Goal: Obtain resource: Obtain resource

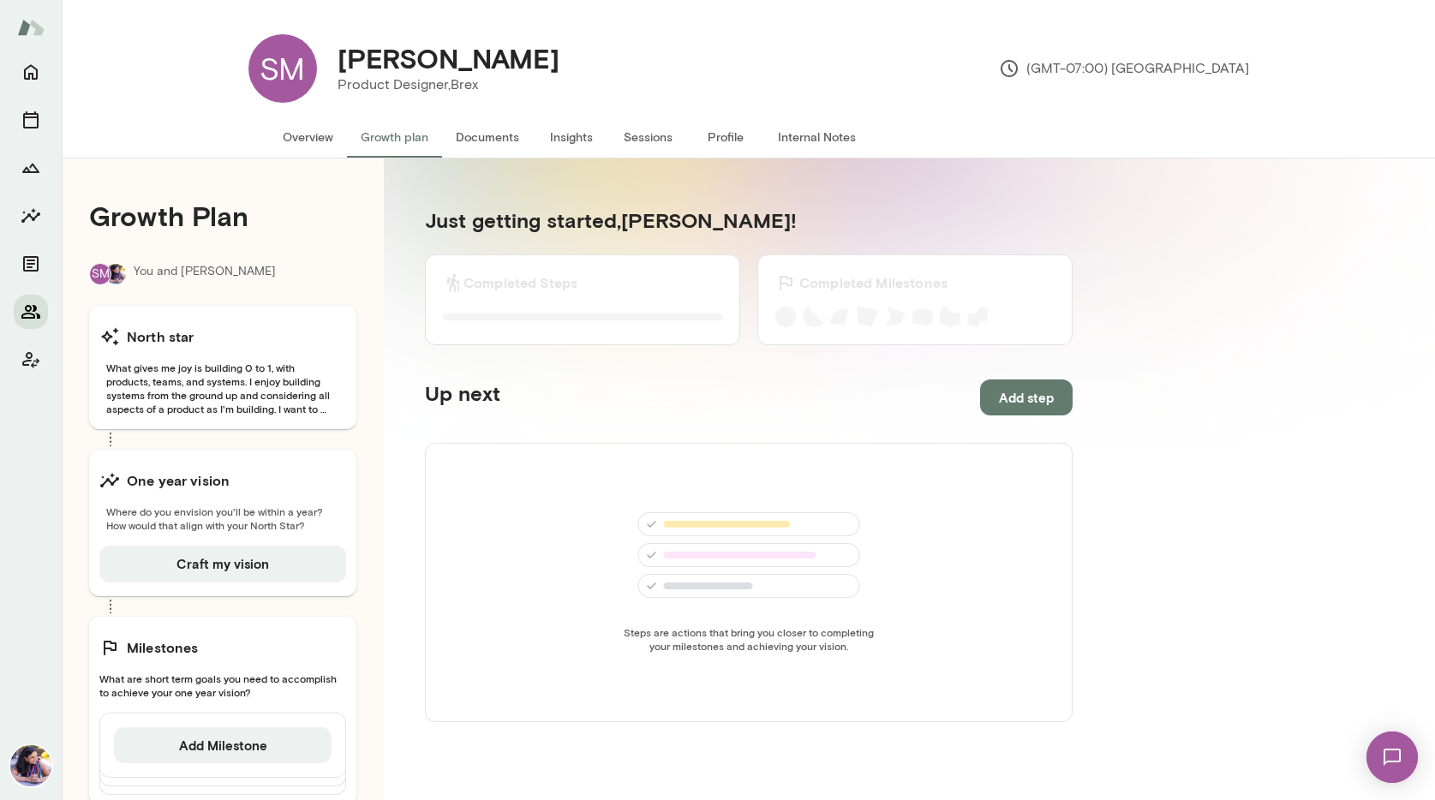
click at [33, 310] on icon "Members" at bounding box center [30, 312] width 19 height 14
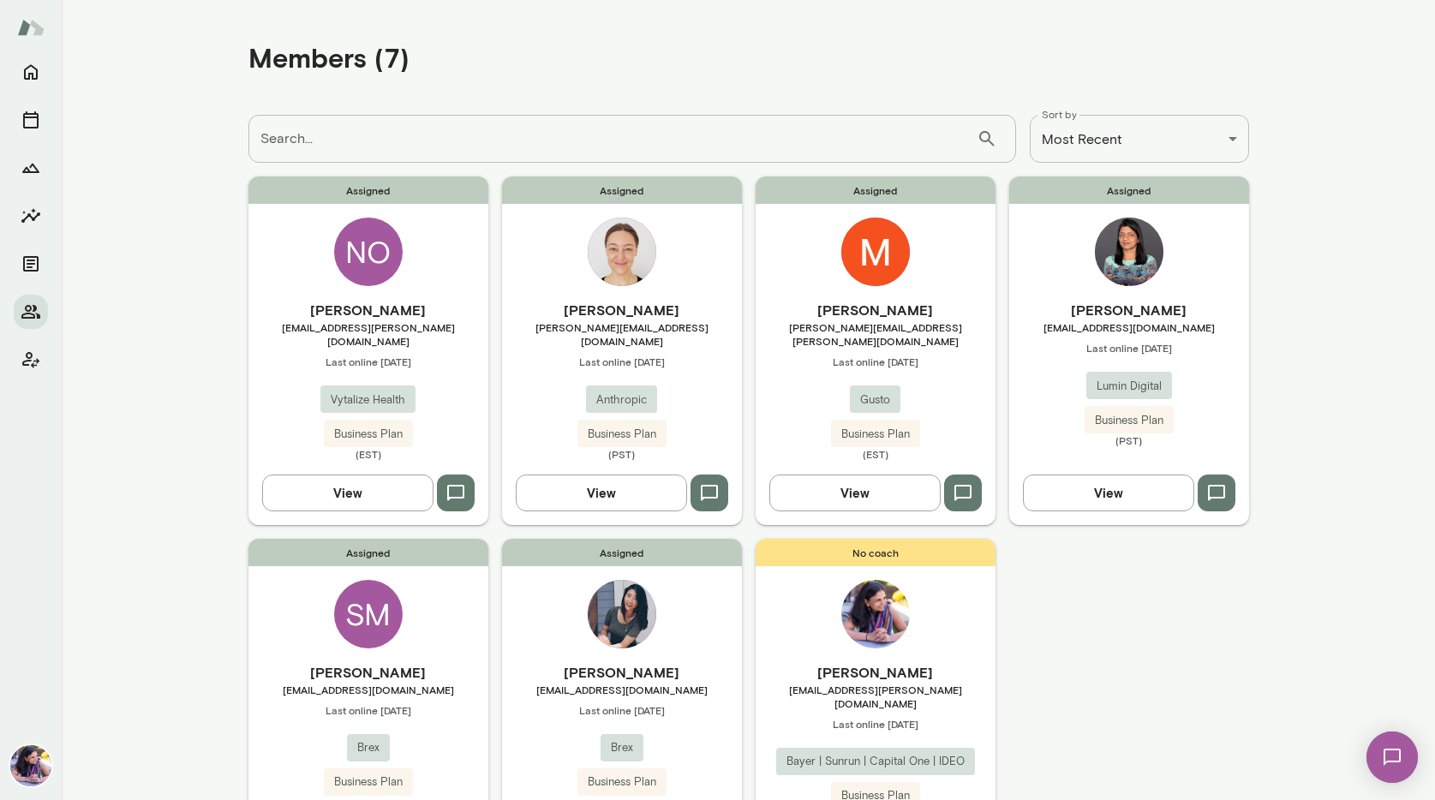
click at [623, 598] on img at bounding box center [622, 614] width 69 height 69
click at [623, 598] on main "**********" at bounding box center [748, 400] width 1373 height 800
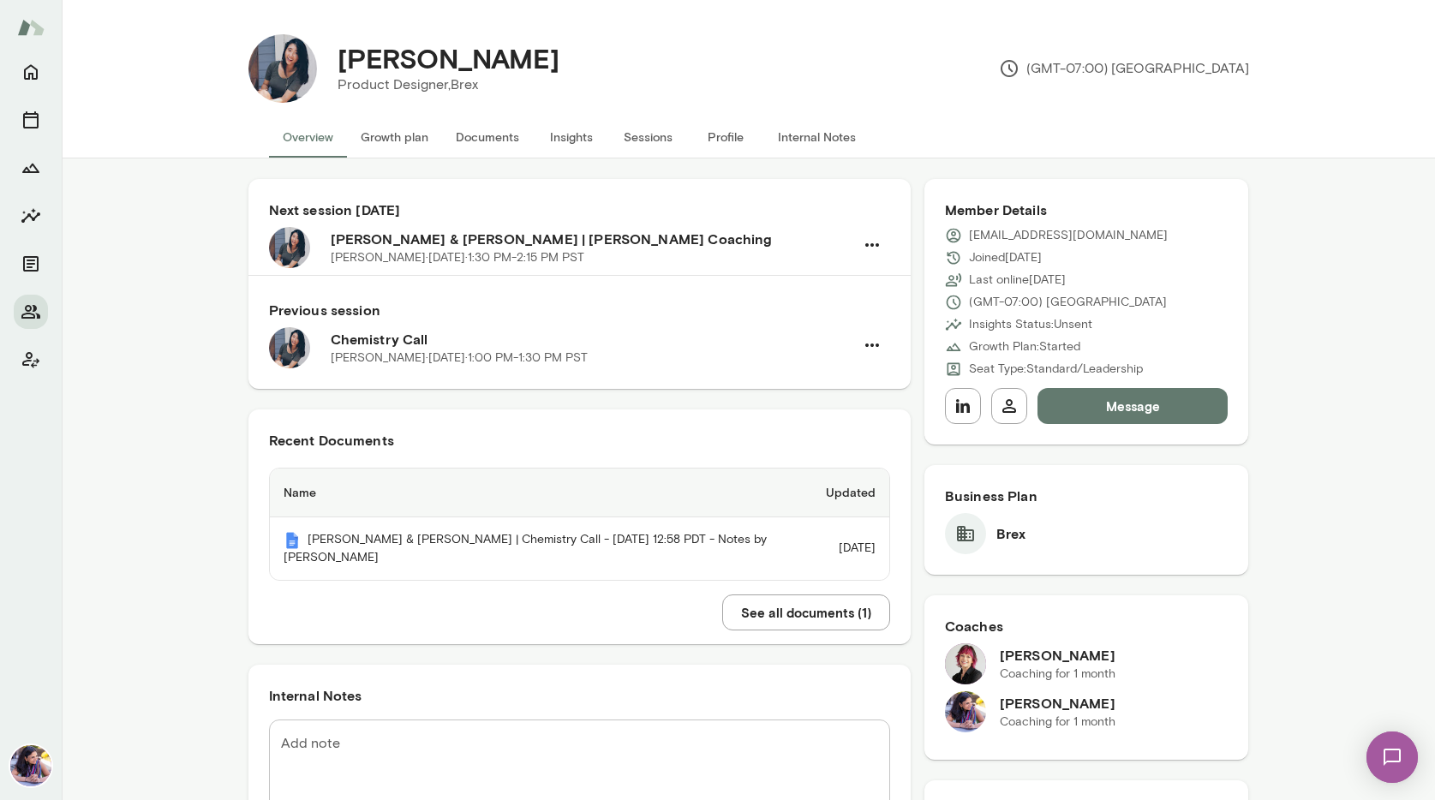
click at [482, 135] on button "Documents" at bounding box center [487, 137] width 91 height 41
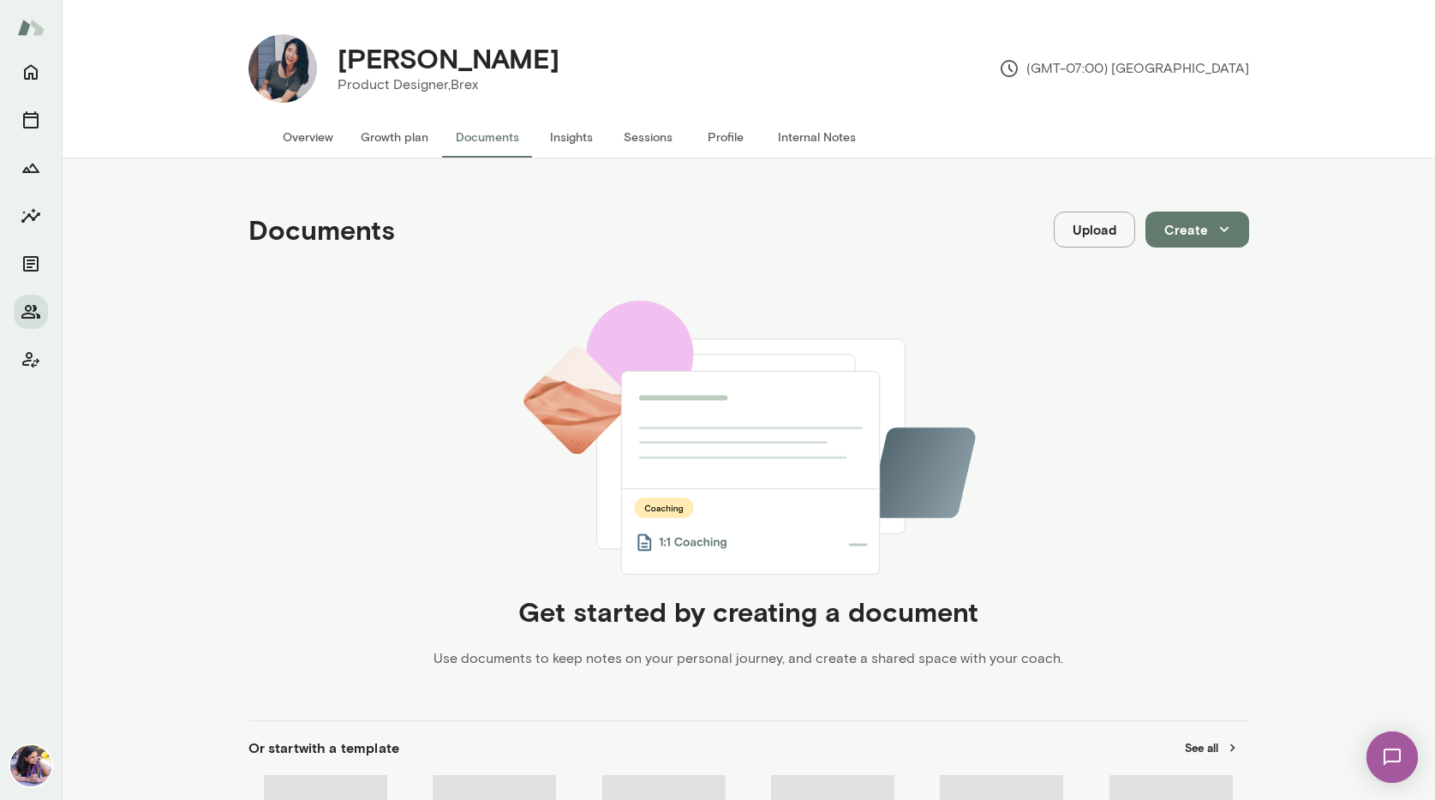
click at [482, 135] on button "Documents" at bounding box center [487, 137] width 91 height 41
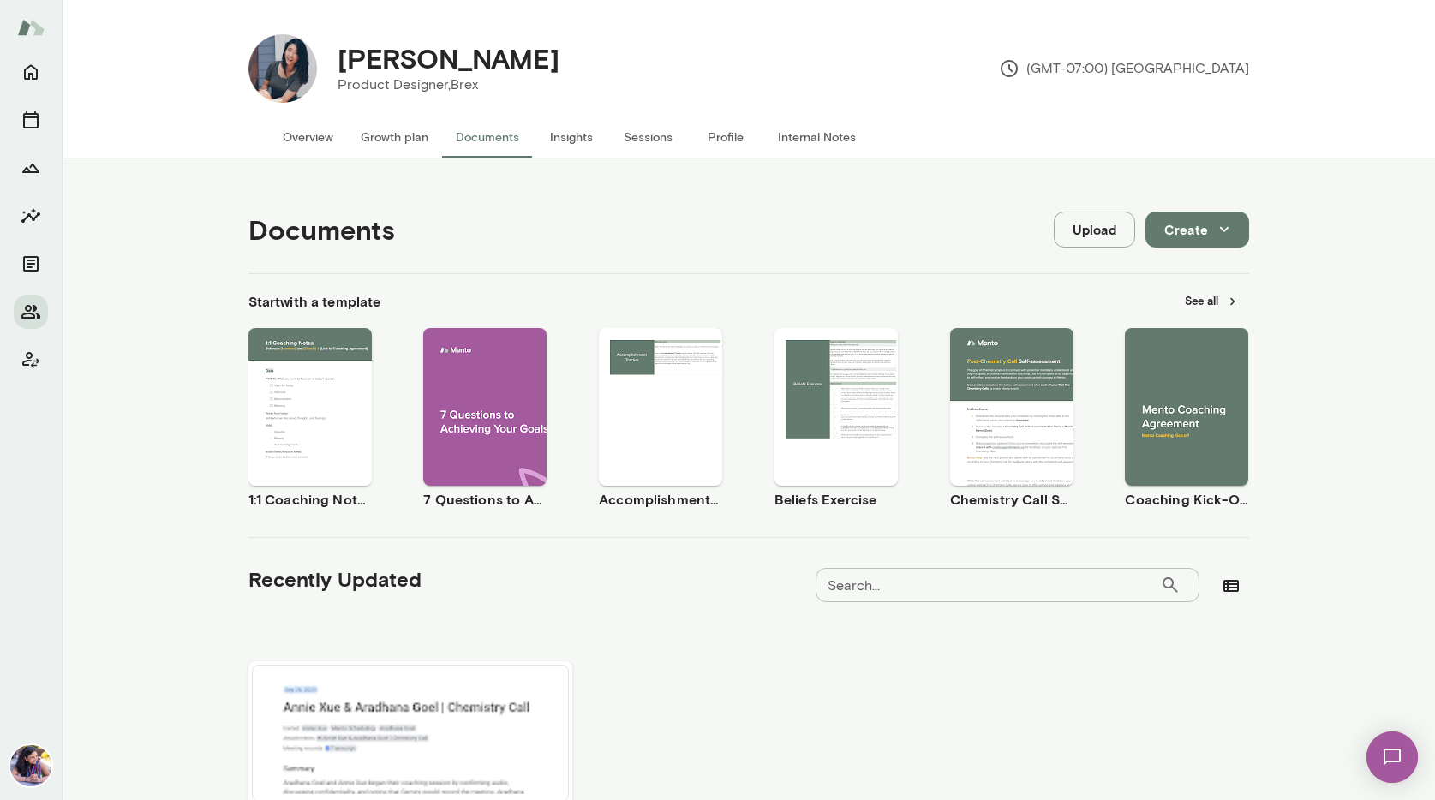
click at [316, 345] on div "Use template Preview" at bounding box center [309, 407] width 123 height 158
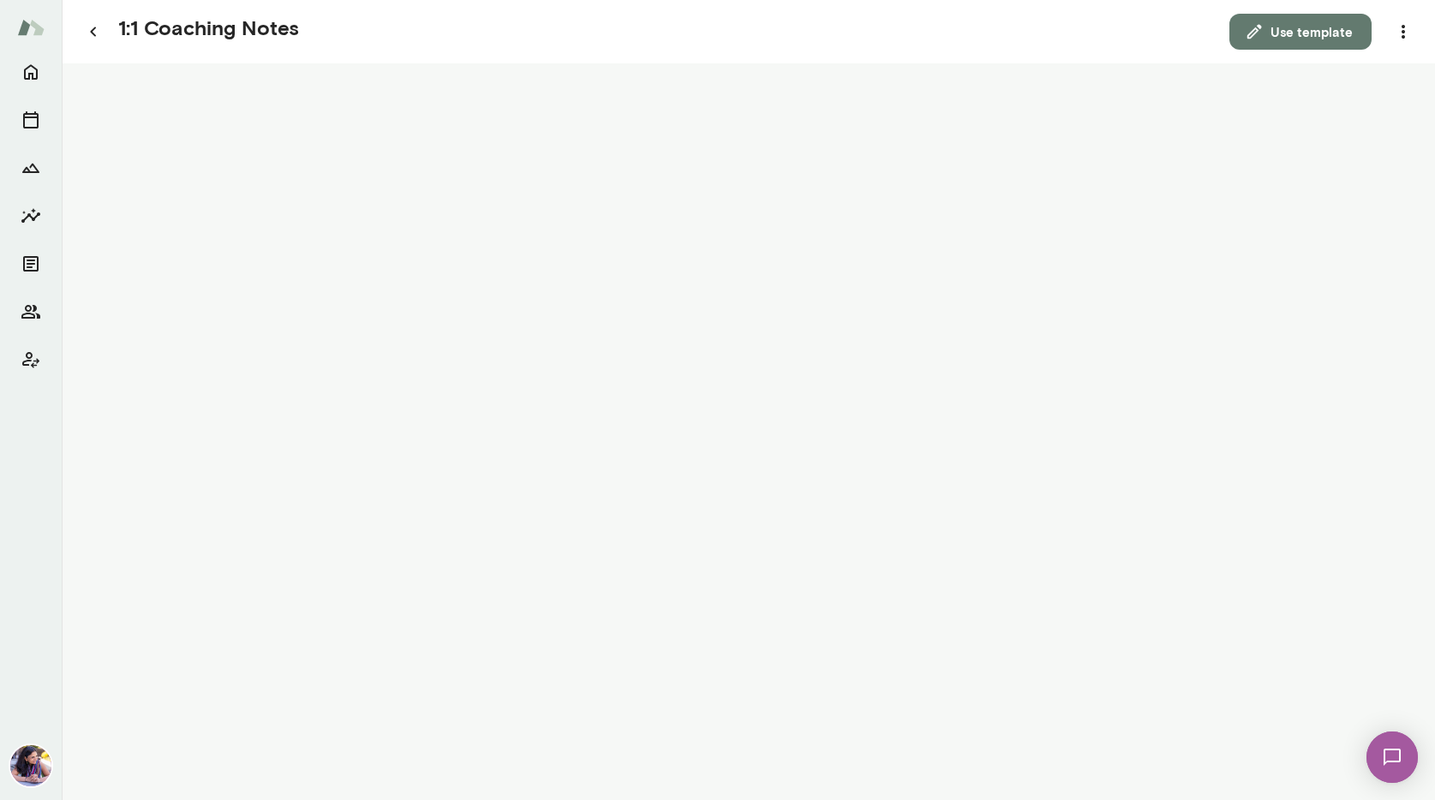
click at [1320, 33] on button "Use template" at bounding box center [1301, 32] width 142 height 36
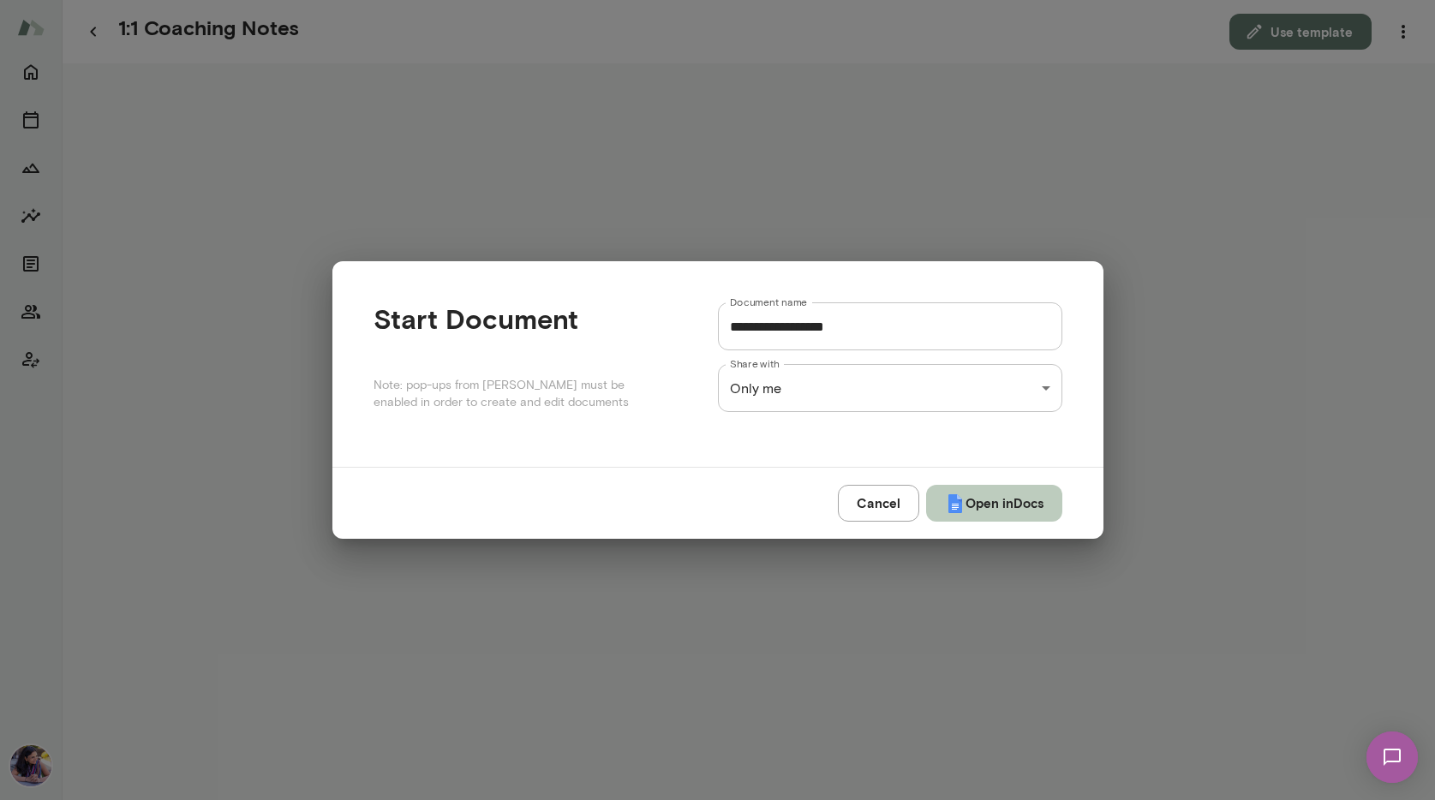
click at [988, 504] on button "Open in Docs" at bounding box center [994, 503] width 136 height 36
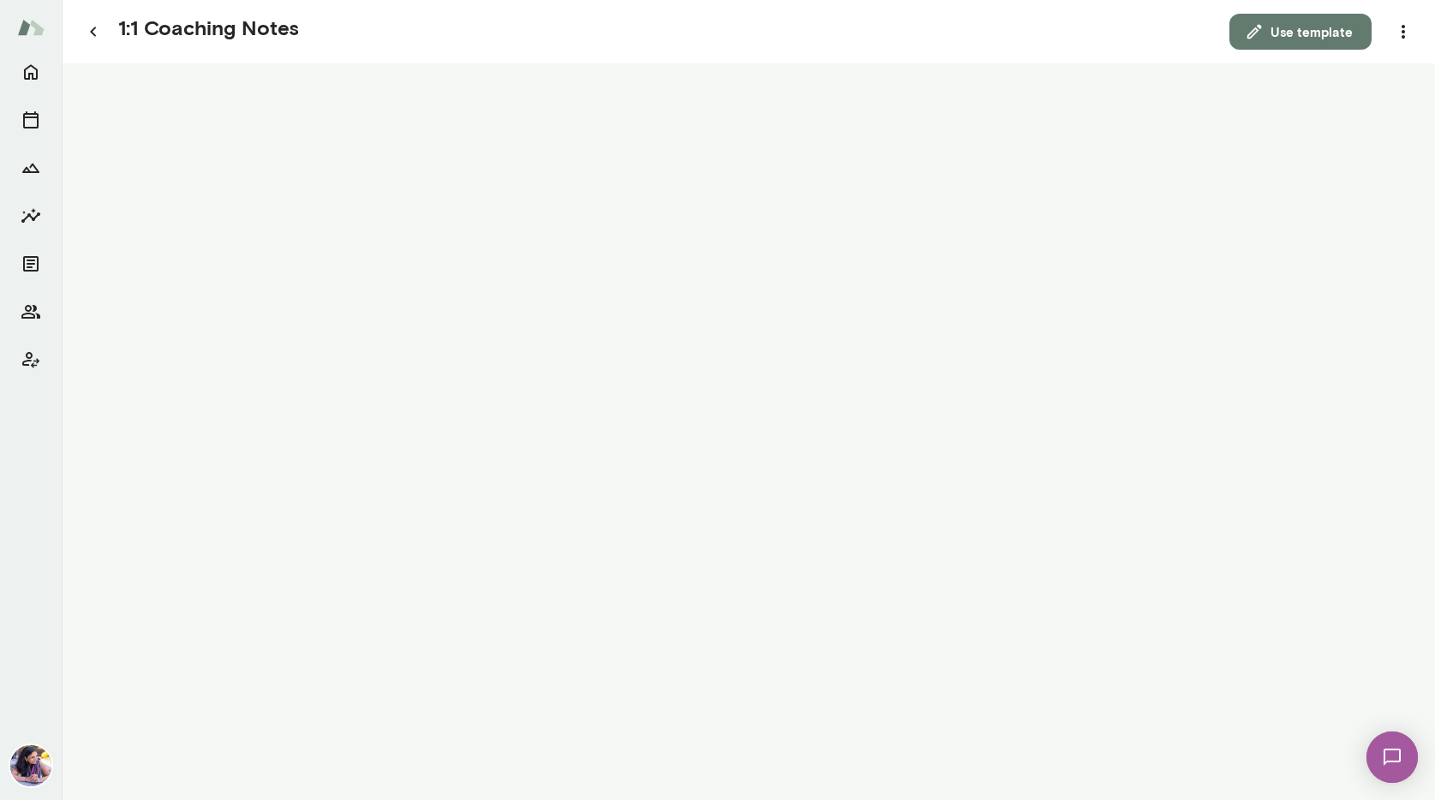
click at [1317, 29] on button "Use template" at bounding box center [1301, 32] width 142 height 36
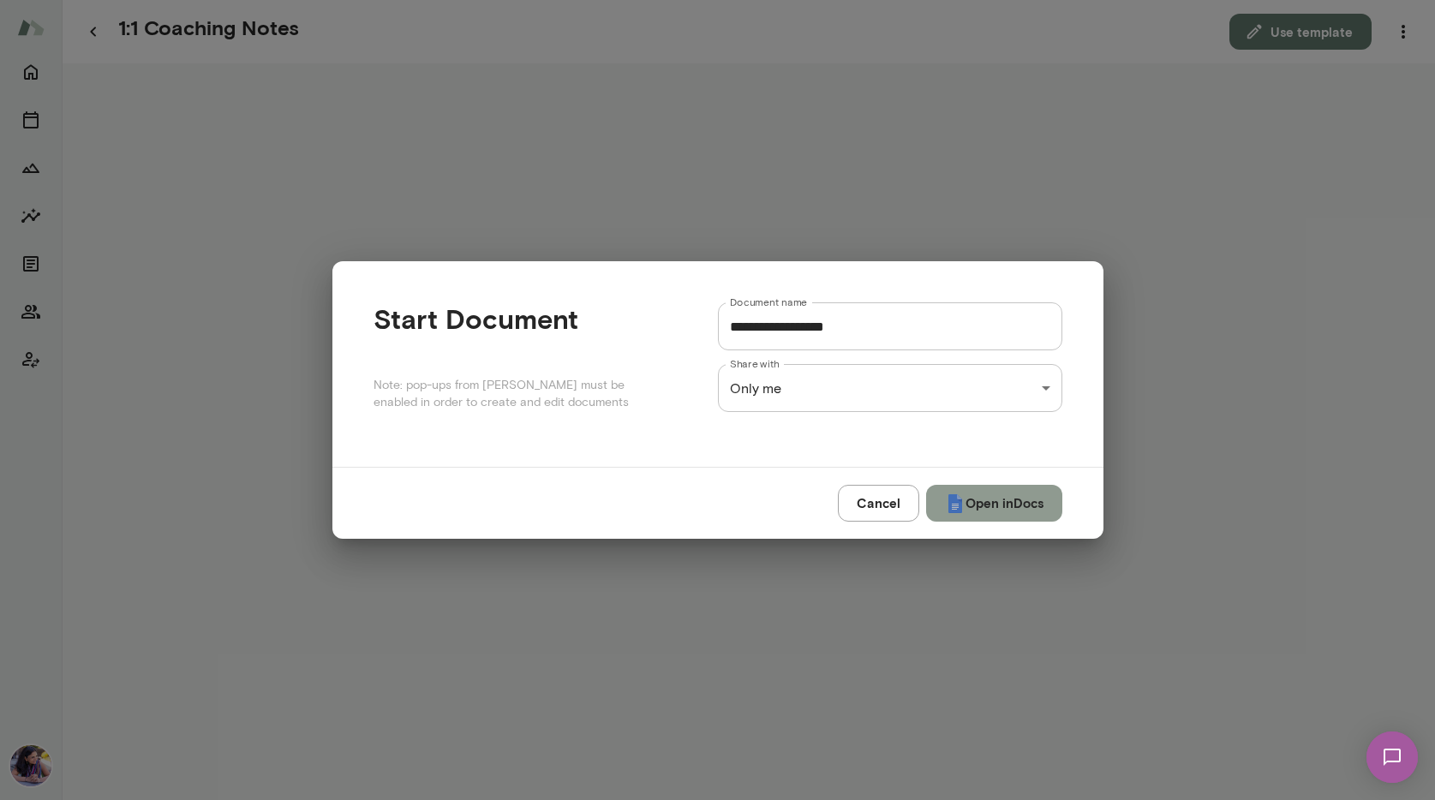
click at [972, 505] on button "Open in Docs" at bounding box center [994, 503] width 136 height 36
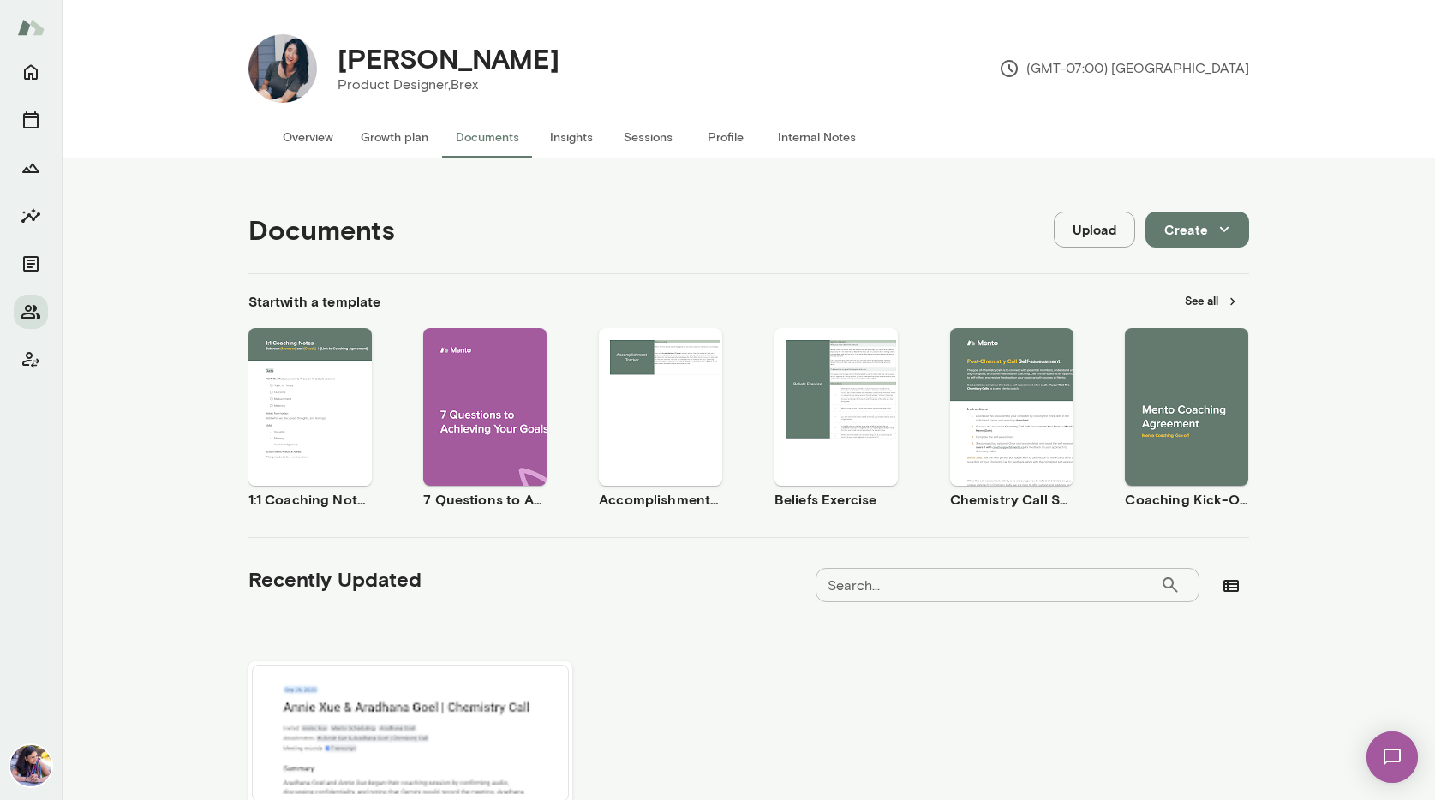
click at [331, 421] on span "Preview" at bounding box center [320, 422] width 39 height 14
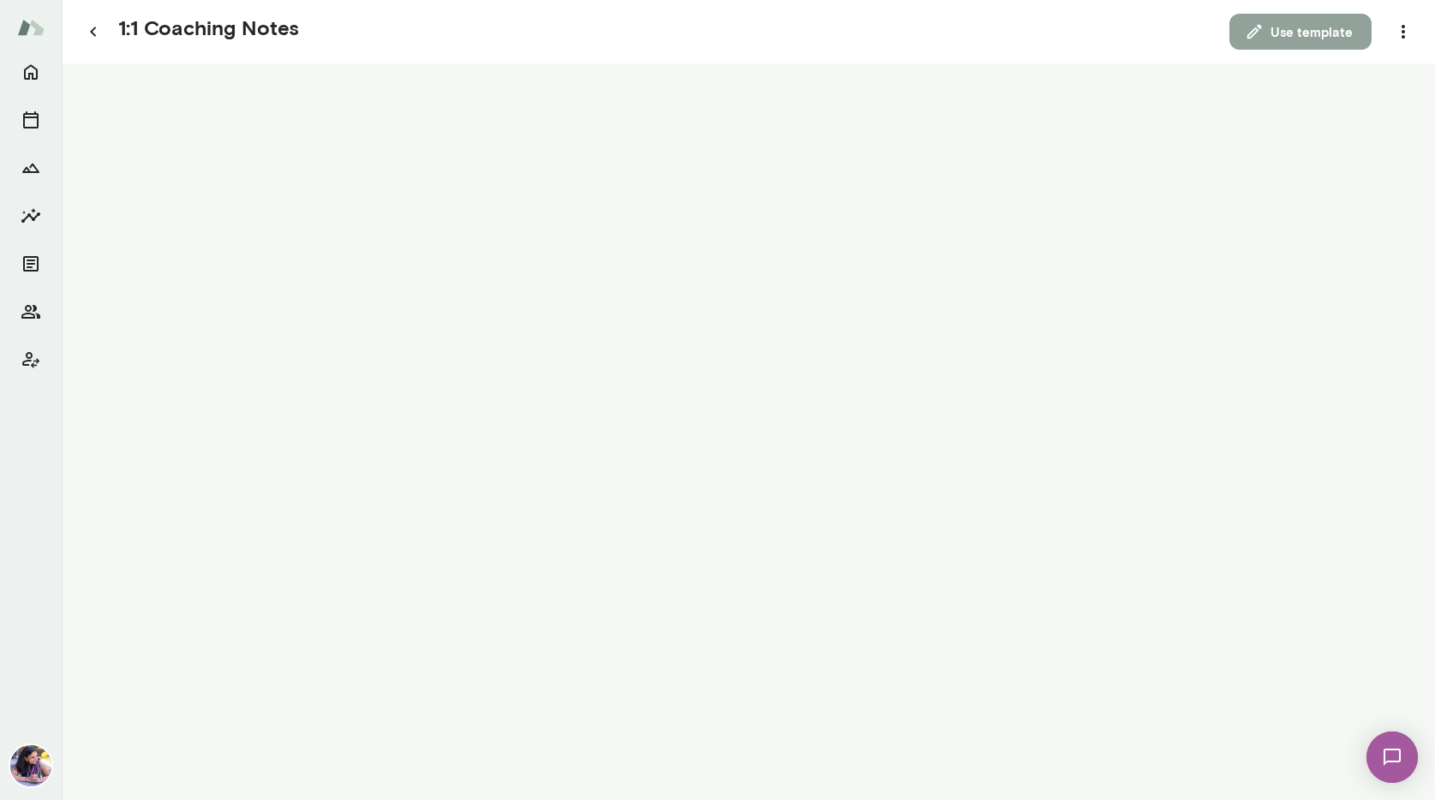
click at [1285, 40] on button "Use template" at bounding box center [1301, 32] width 142 height 36
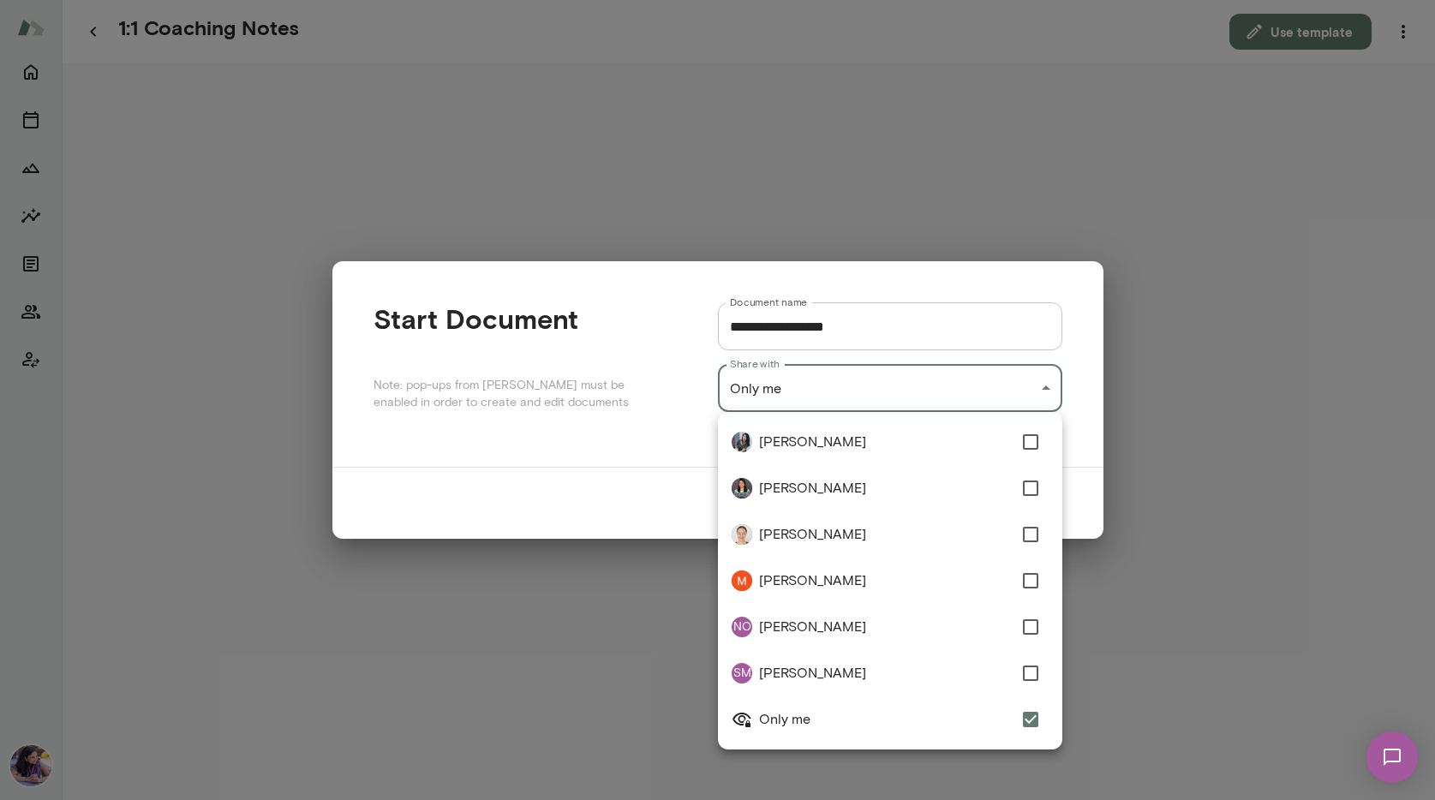
click at [899, 0] on div "**********" at bounding box center [717, 0] width 1435 height 0
click at [899, 389] on div at bounding box center [717, 400] width 1435 height 800
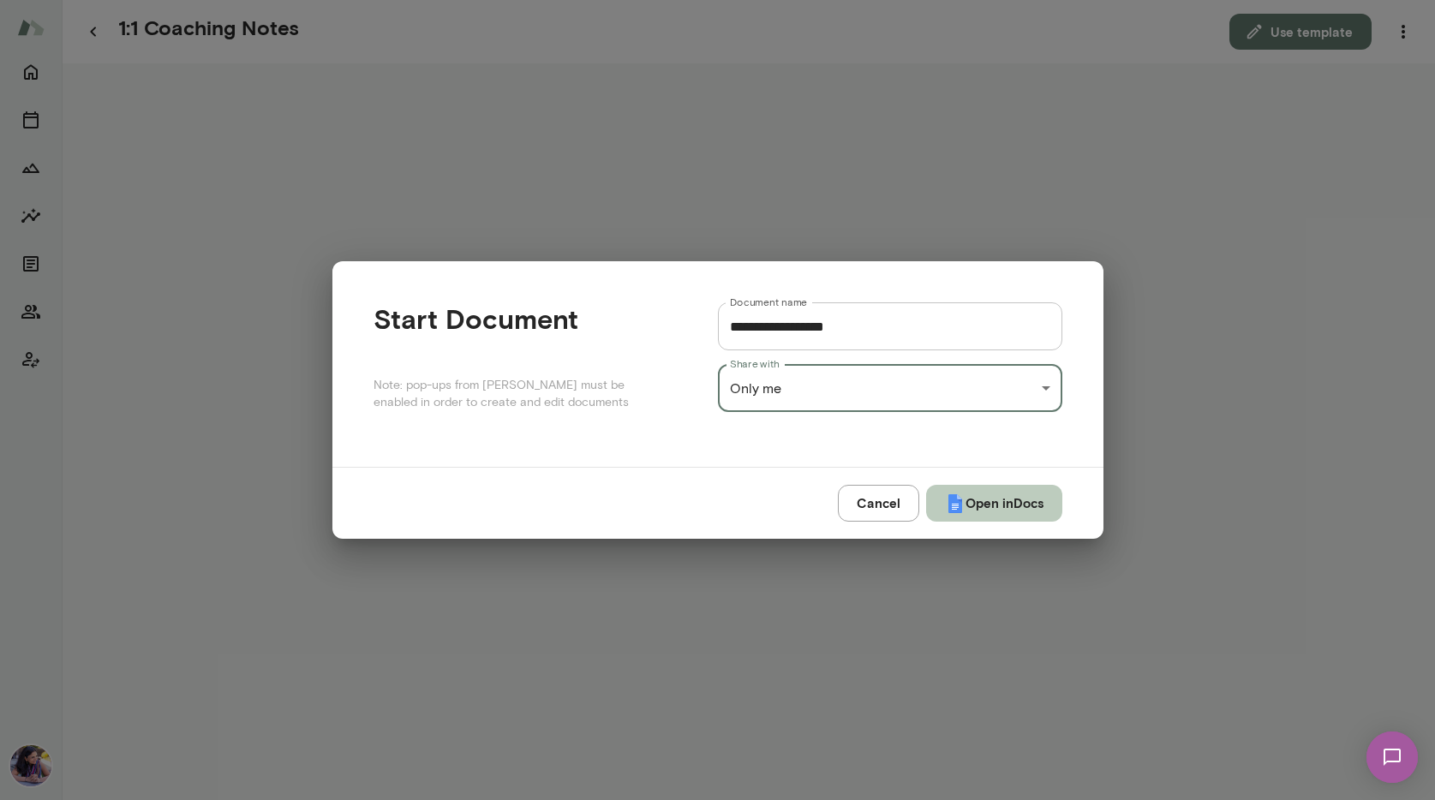
click at [984, 508] on button "Open in Docs" at bounding box center [994, 503] width 136 height 36
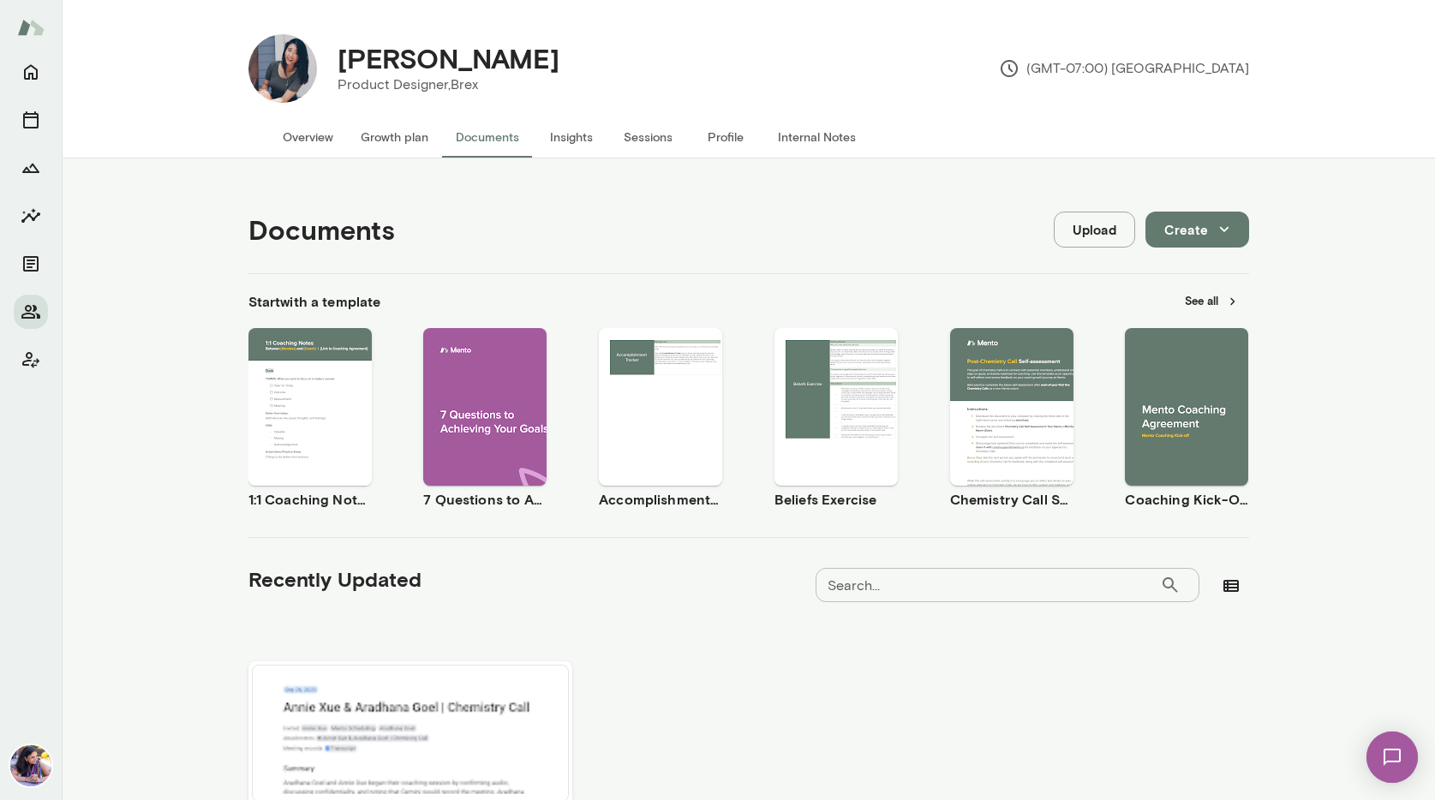
click at [302, 392] on span "Use template" at bounding box center [320, 393] width 63 height 14
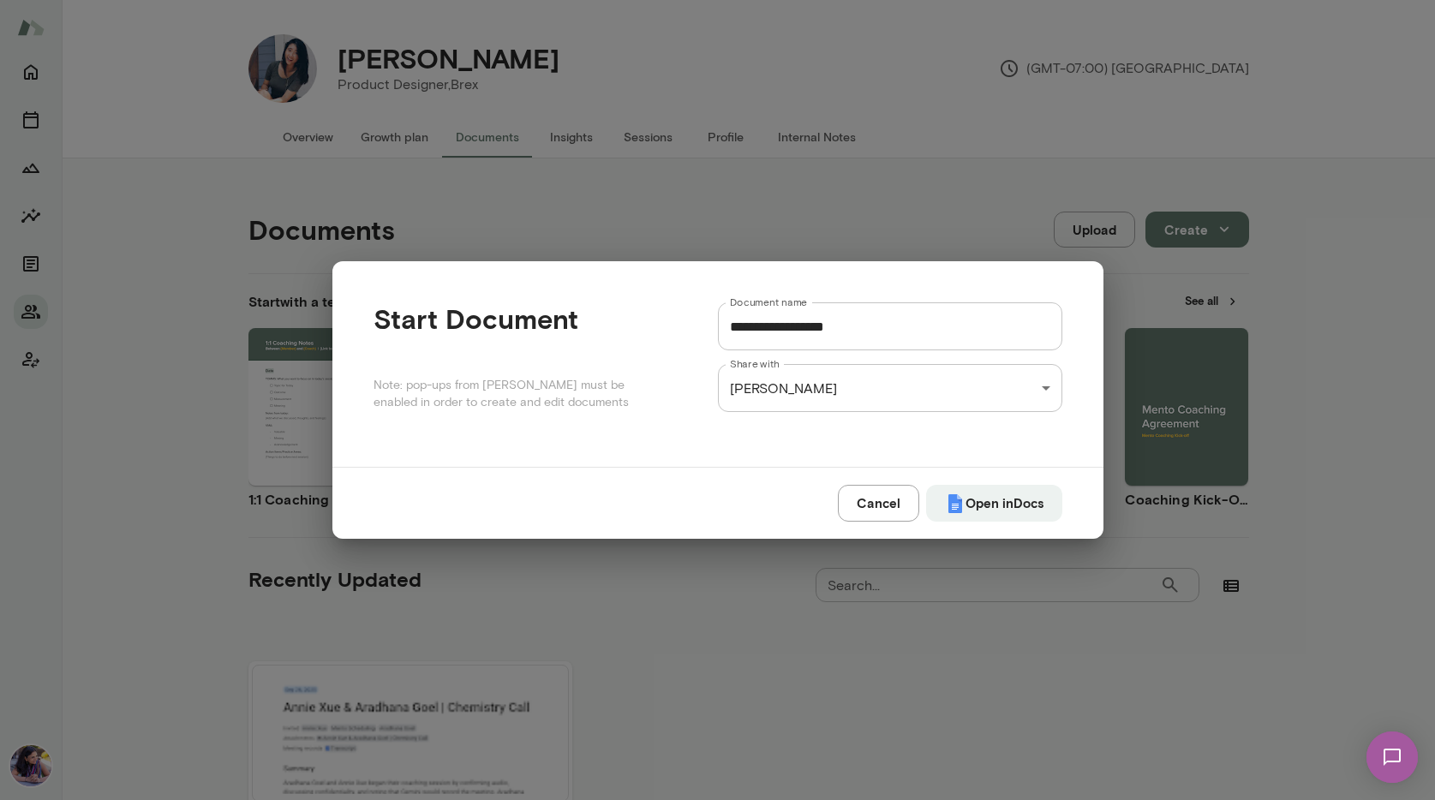
click at [825, 0] on div "**********" at bounding box center [717, 0] width 1435 height 0
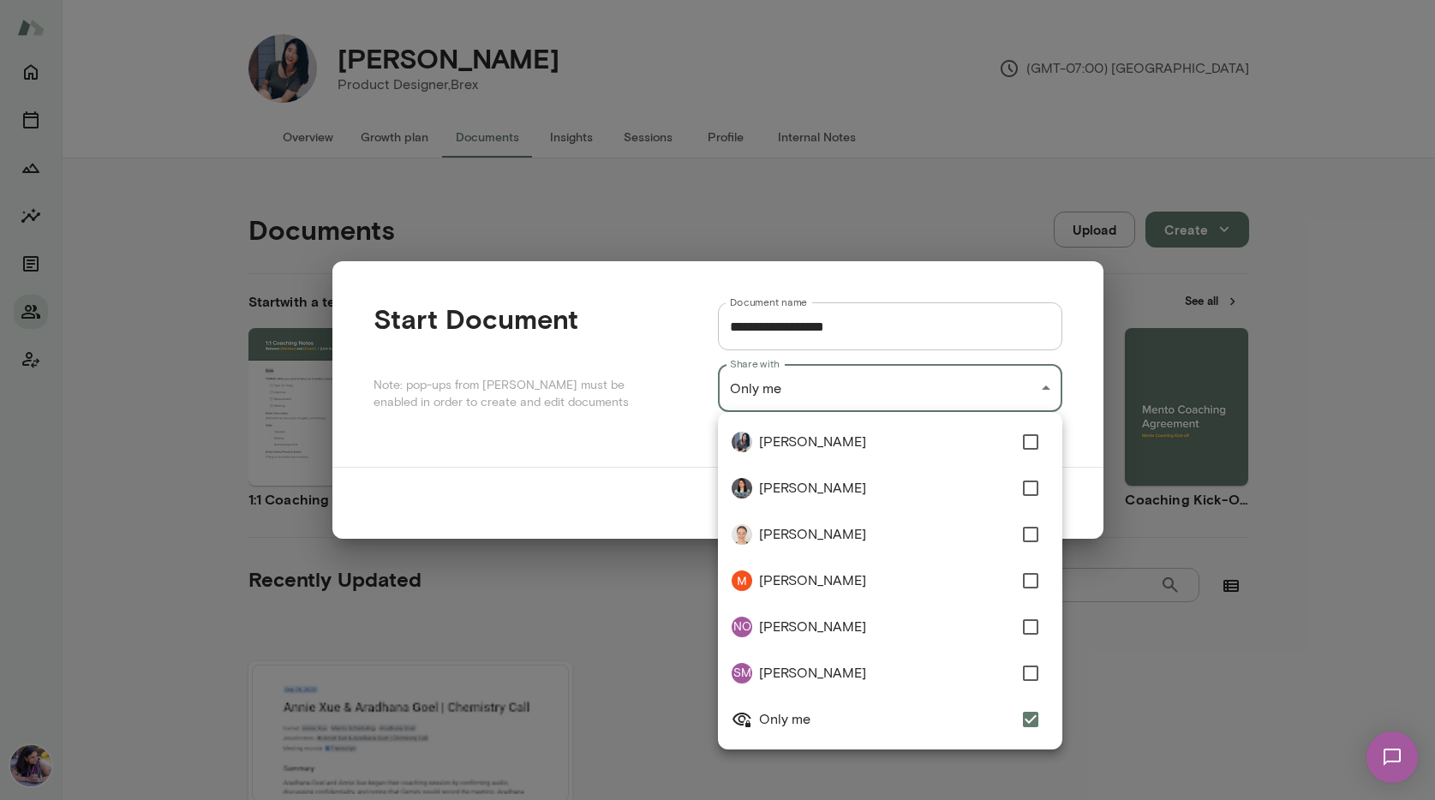
click at [637, 472] on div at bounding box center [717, 400] width 1435 height 800
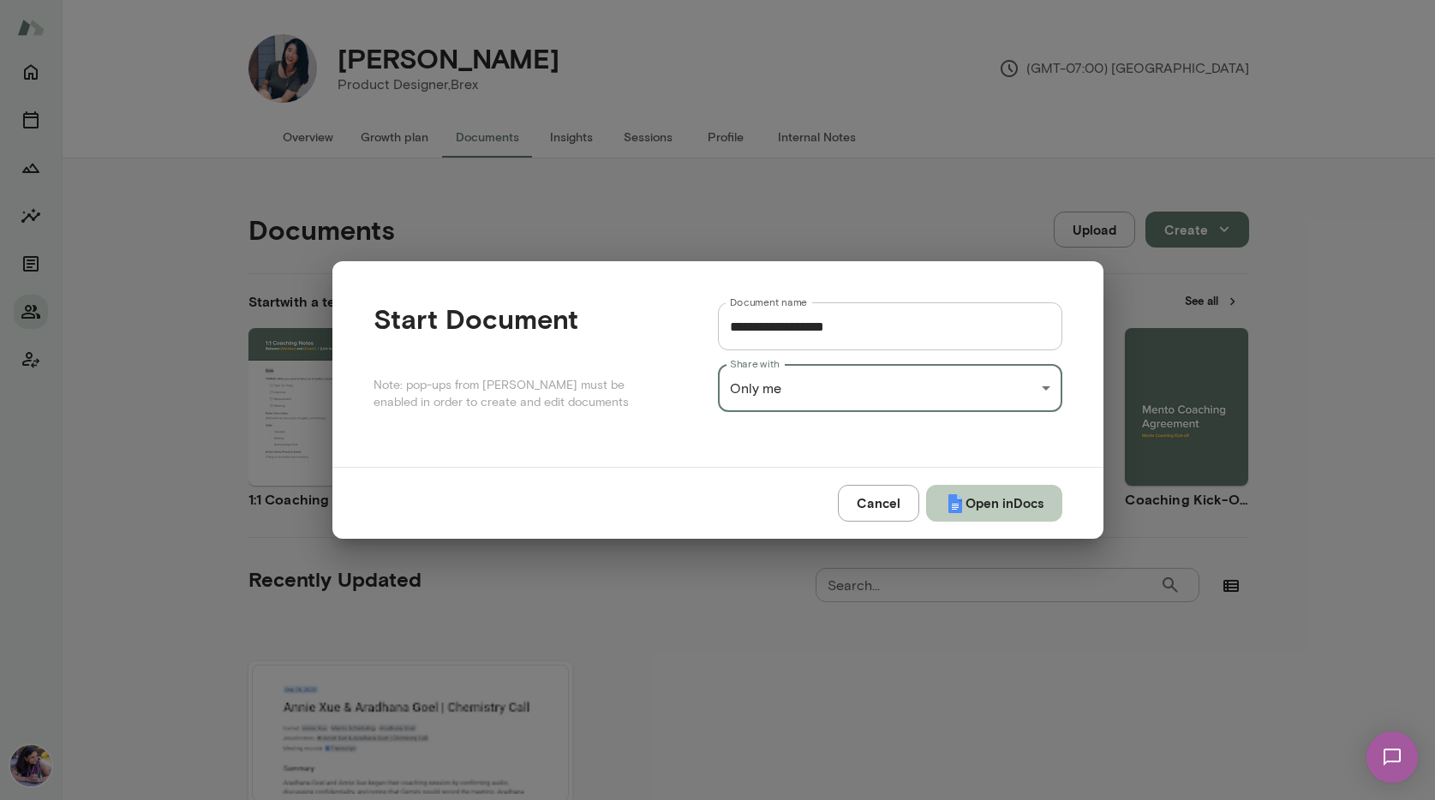
click at [1002, 506] on button "Open in Docs" at bounding box center [994, 503] width 136 height 36
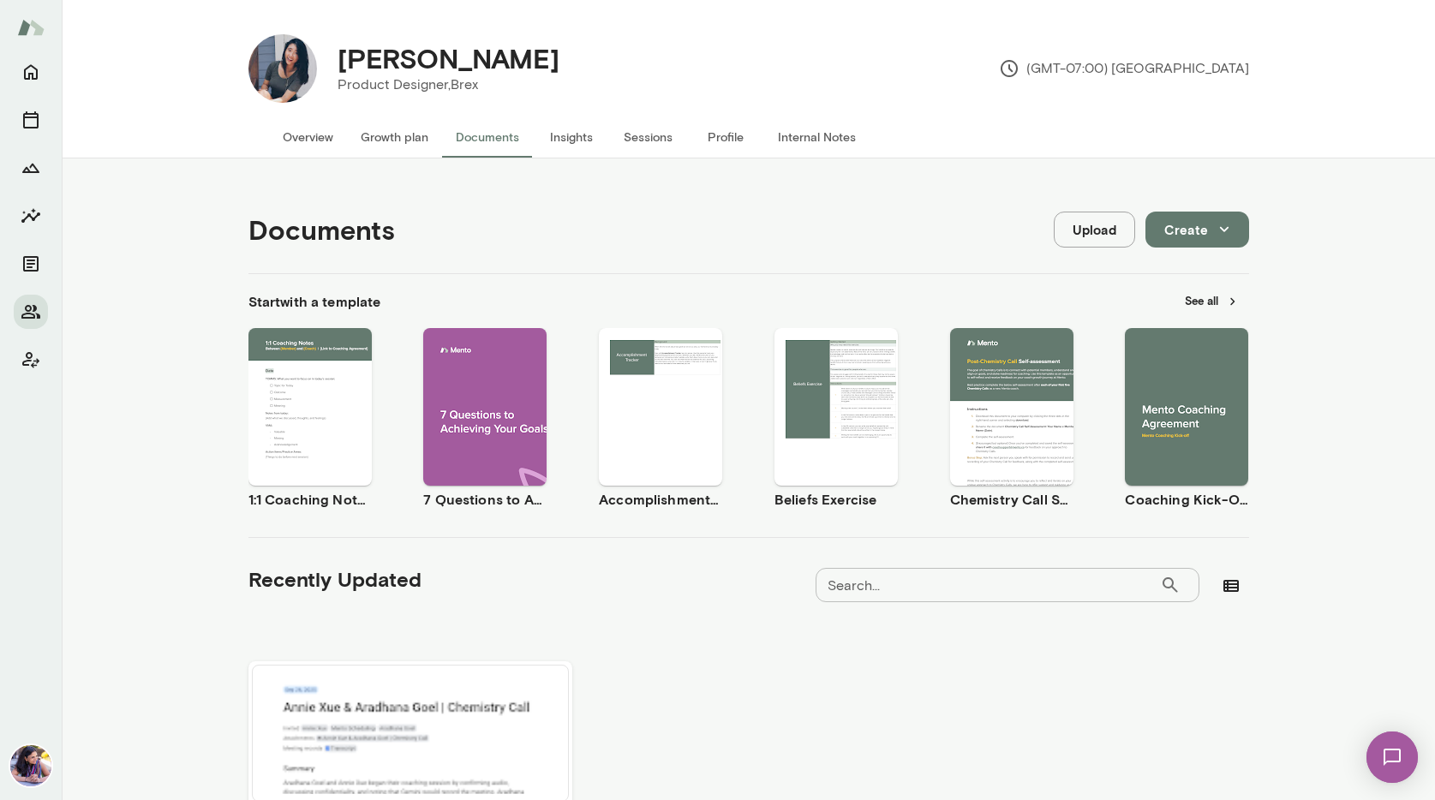
drag, startPoint x: 1177, startPoint y: 392, endPoint x: 1065, endPoint y: 38, distance: 371.2
click at [0, 0] on div "[PERSON_NAME] Product Designer, Brex (GMT-07:00) [GEOGRAPHIC_DATA] Overview Gro…" at bounding box center [717, 400] width 1435 height 800
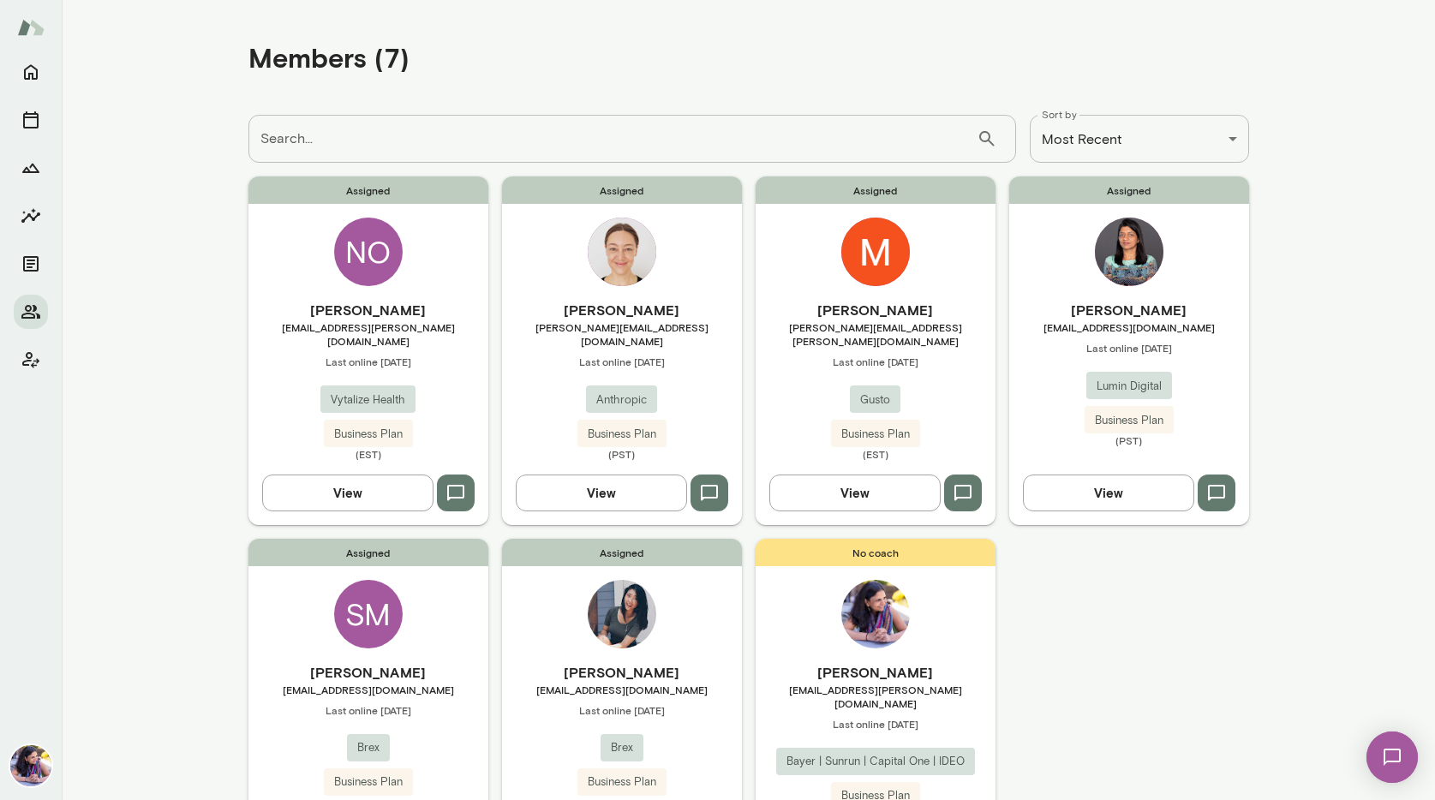
click at [1118, 255] on img at bounding box center [1129, 252] width 69 height 69
click at [882, 261] on img at bounding box center [875, 252] width 69 height 69
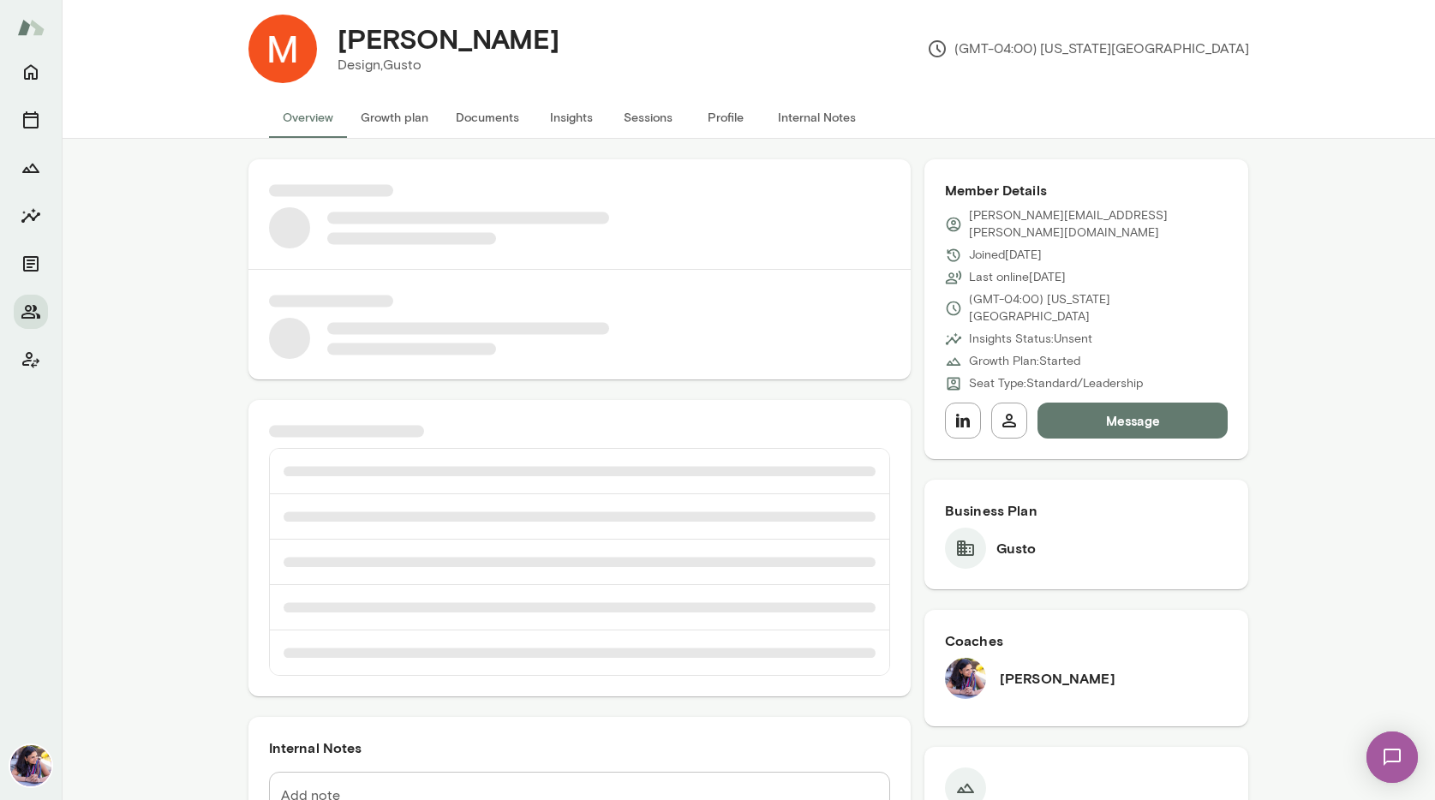
scroll to position [21, 0]
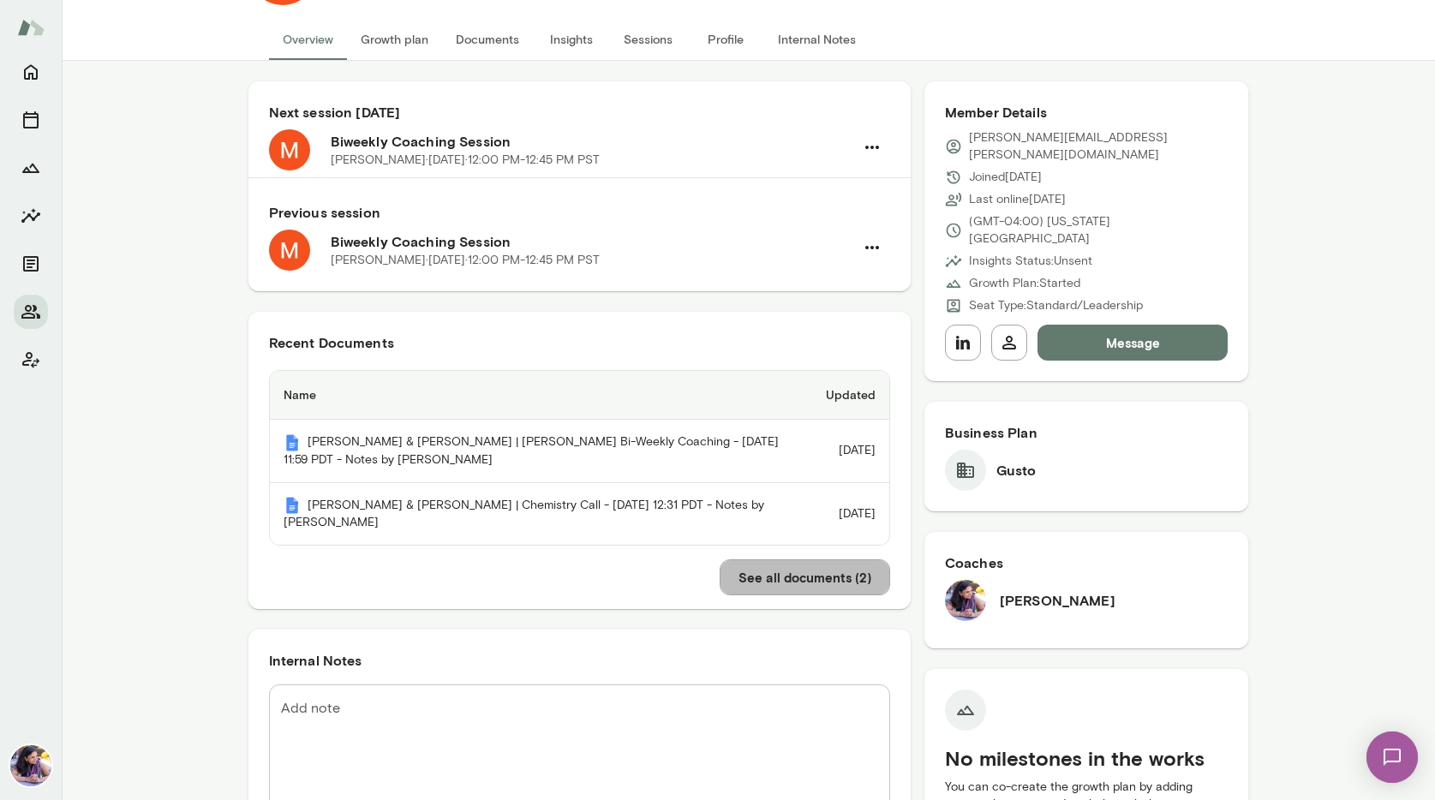
click at [801, 578] on button "See all documents ( 2 )" at bounding box center [805, 578] width 171 height 36
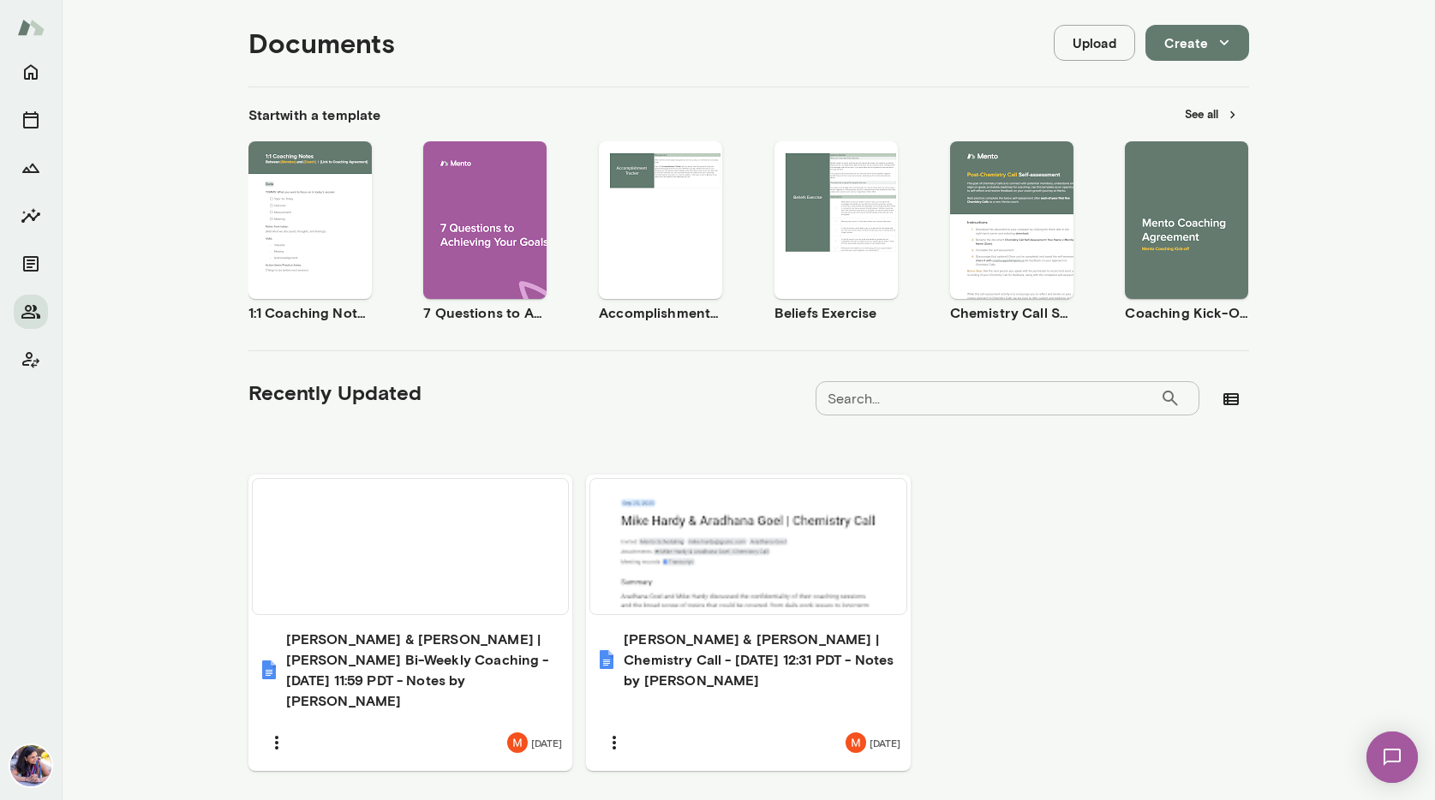
scroll to position [219, 0]
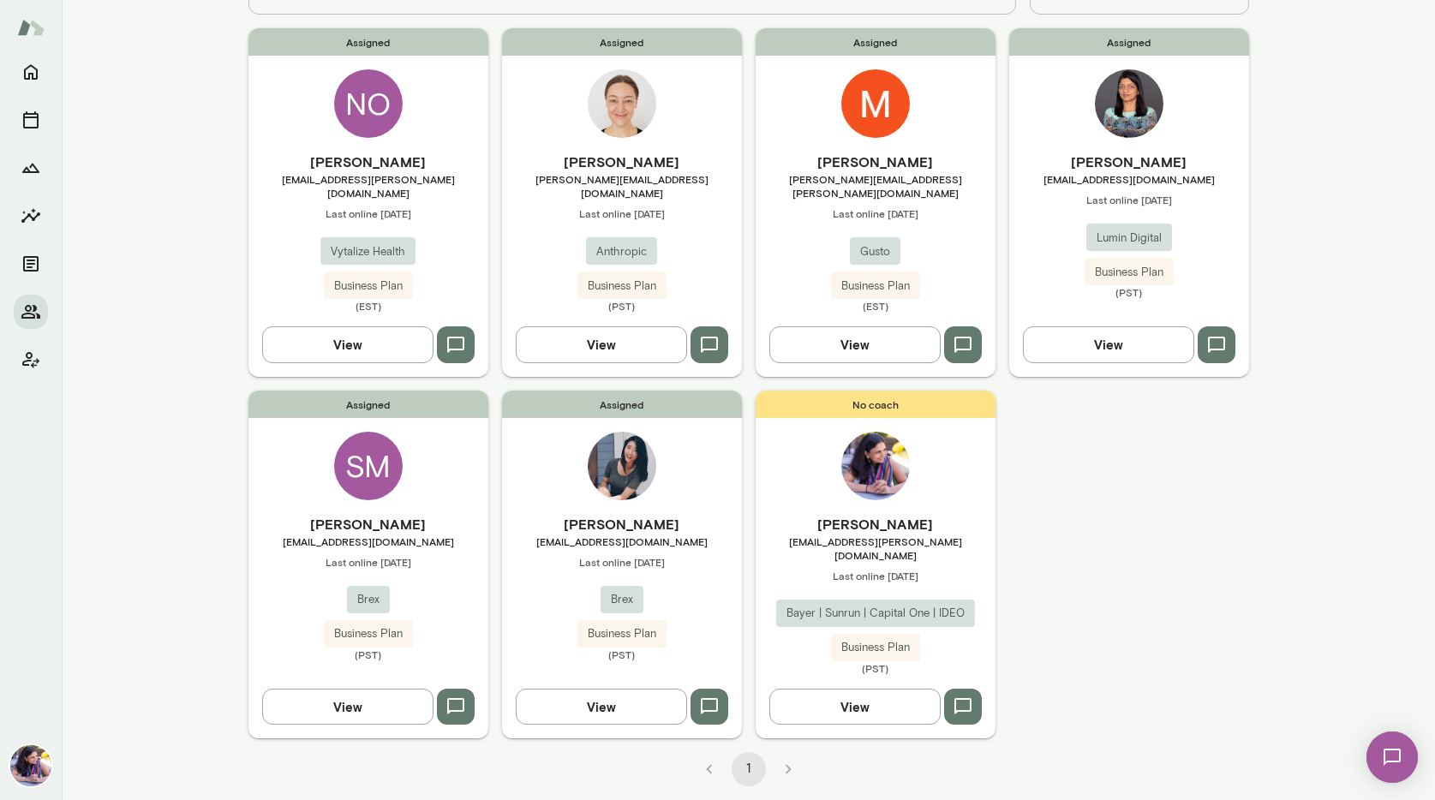
scroll to position [121, 0]
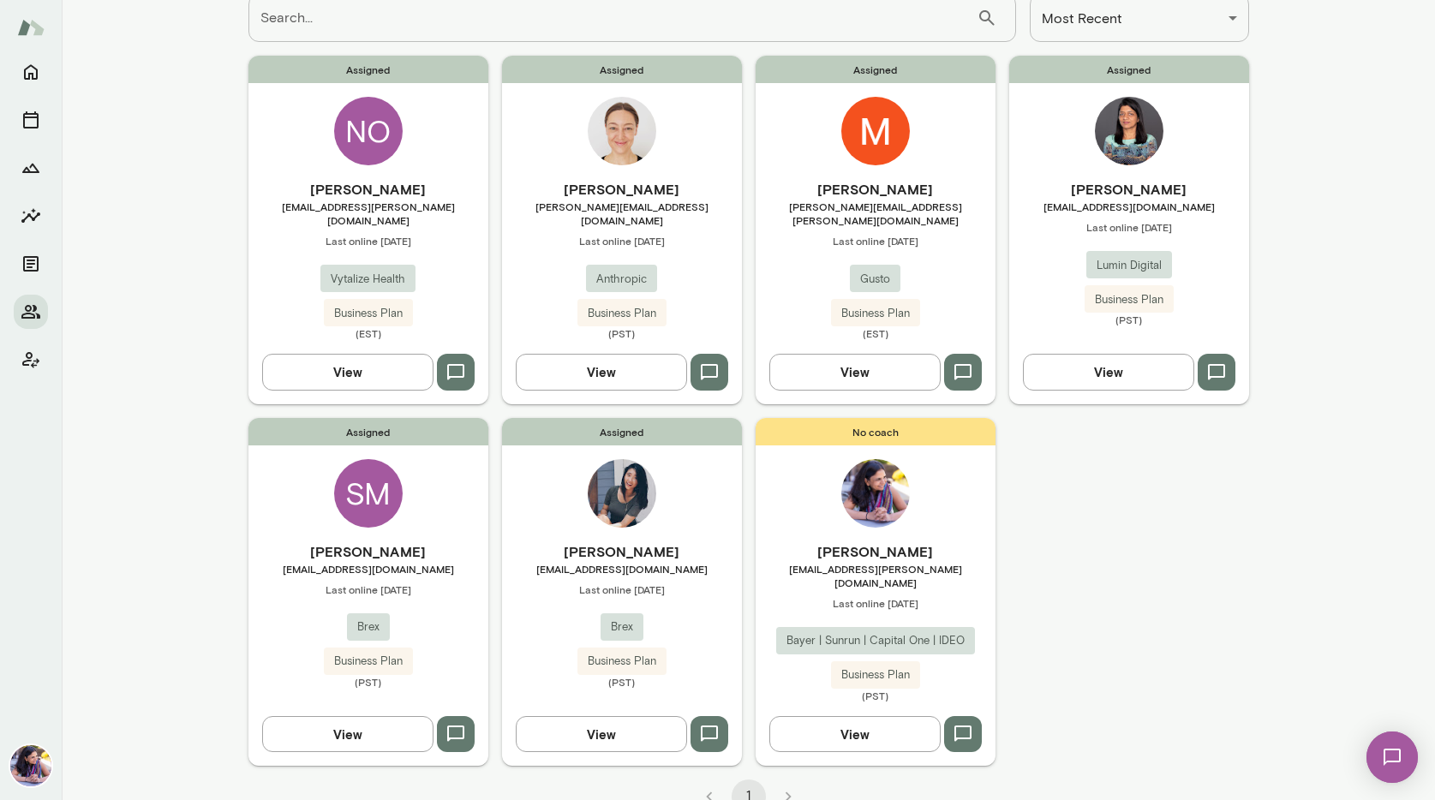
click at [1130, 130] on img at bounding box center [1129, 131] width 69 height 69
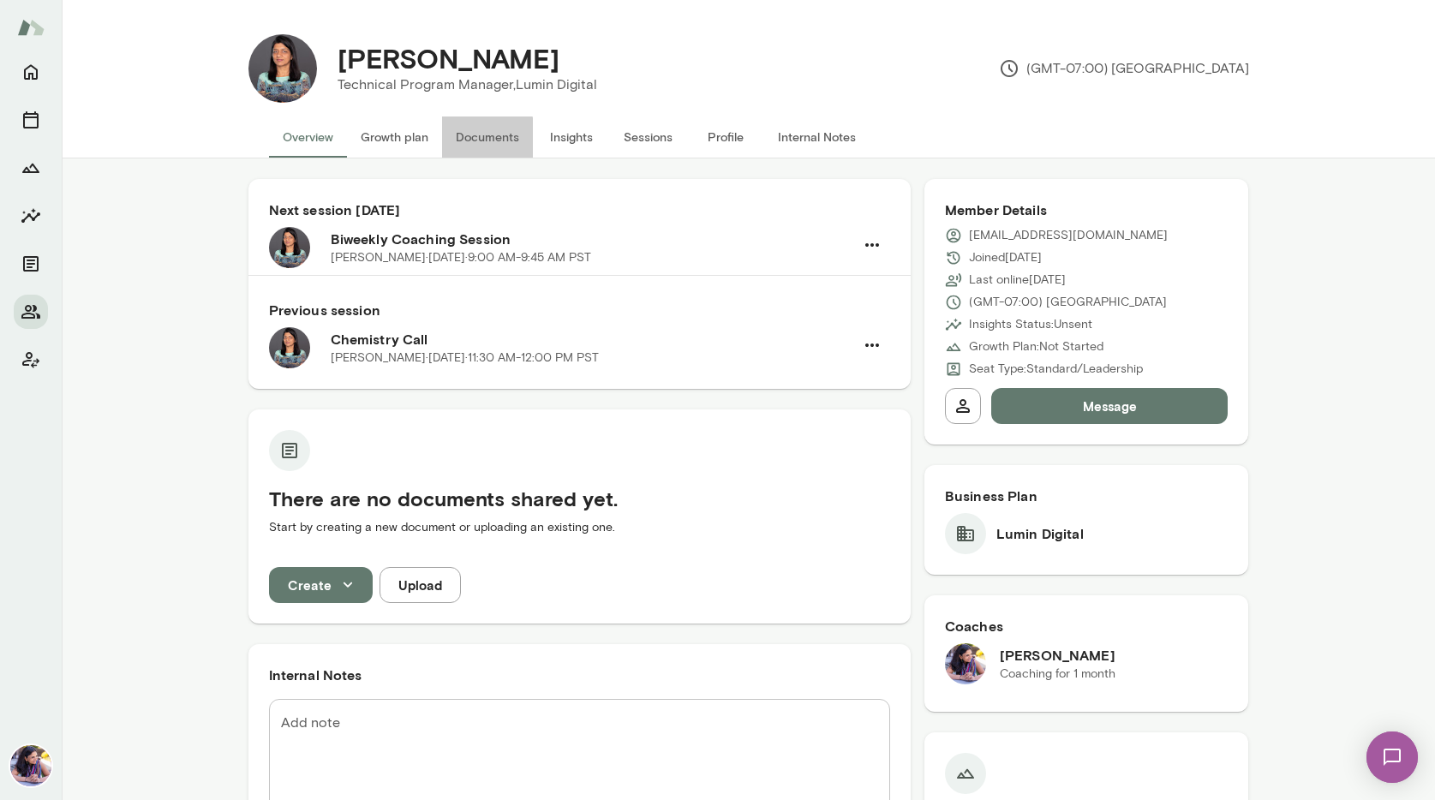
click at [462, 141] on button "Documents" at bounding box center [487, 137] width 91 height 41
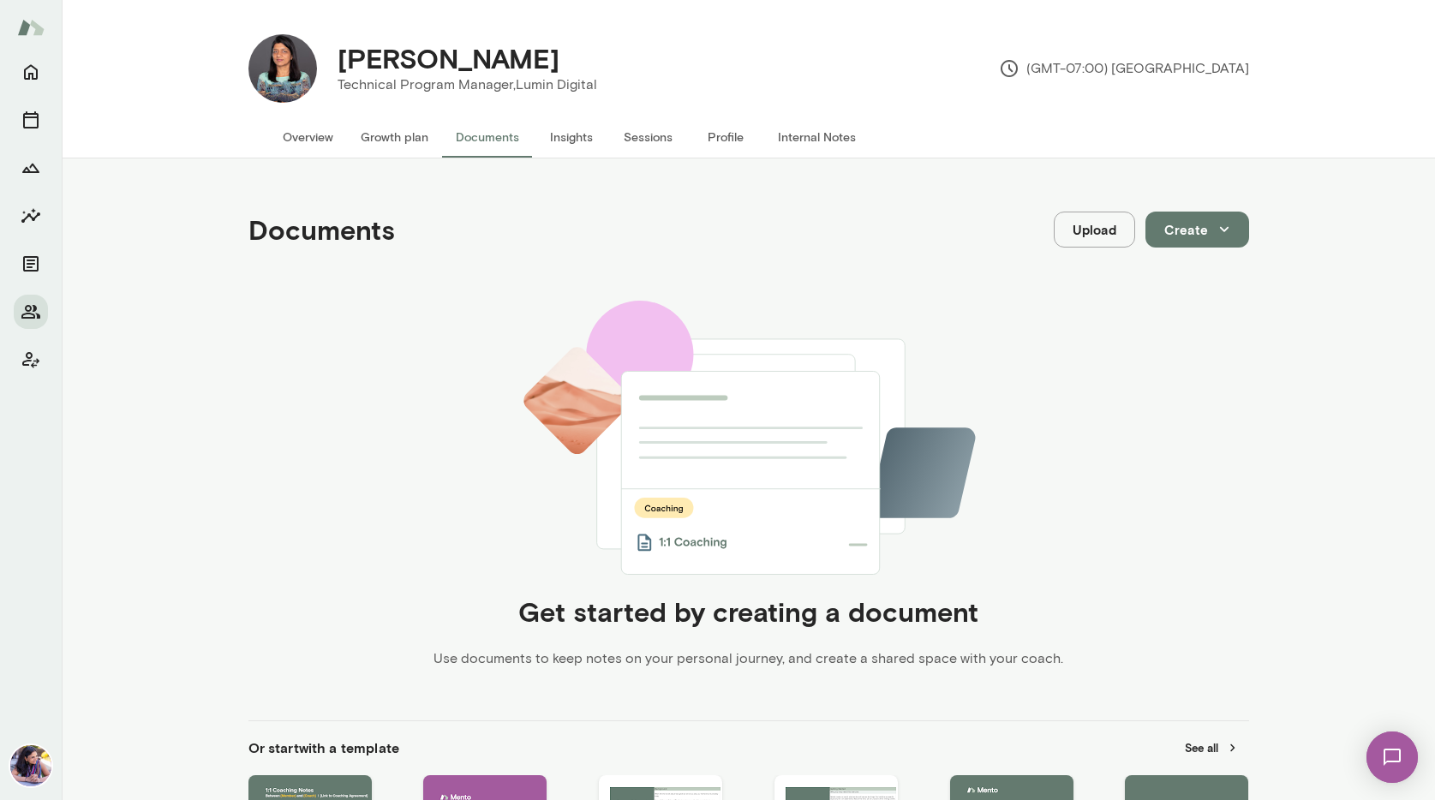
drag, startPoint x: 464, startPoint y: 141, endPoint x: 901, endPoint y: 3, distance: 459.1
click at [0, 0] on div "Bhavna Mittal Technical Program Manager, Lumin Digital (GMT-07:00) Los Angeles …" at bounding box center [717, 400] width 1435 height 800
click at [33, 310] on icon "Members" at bounding box center [30, 312] width 19 height 14
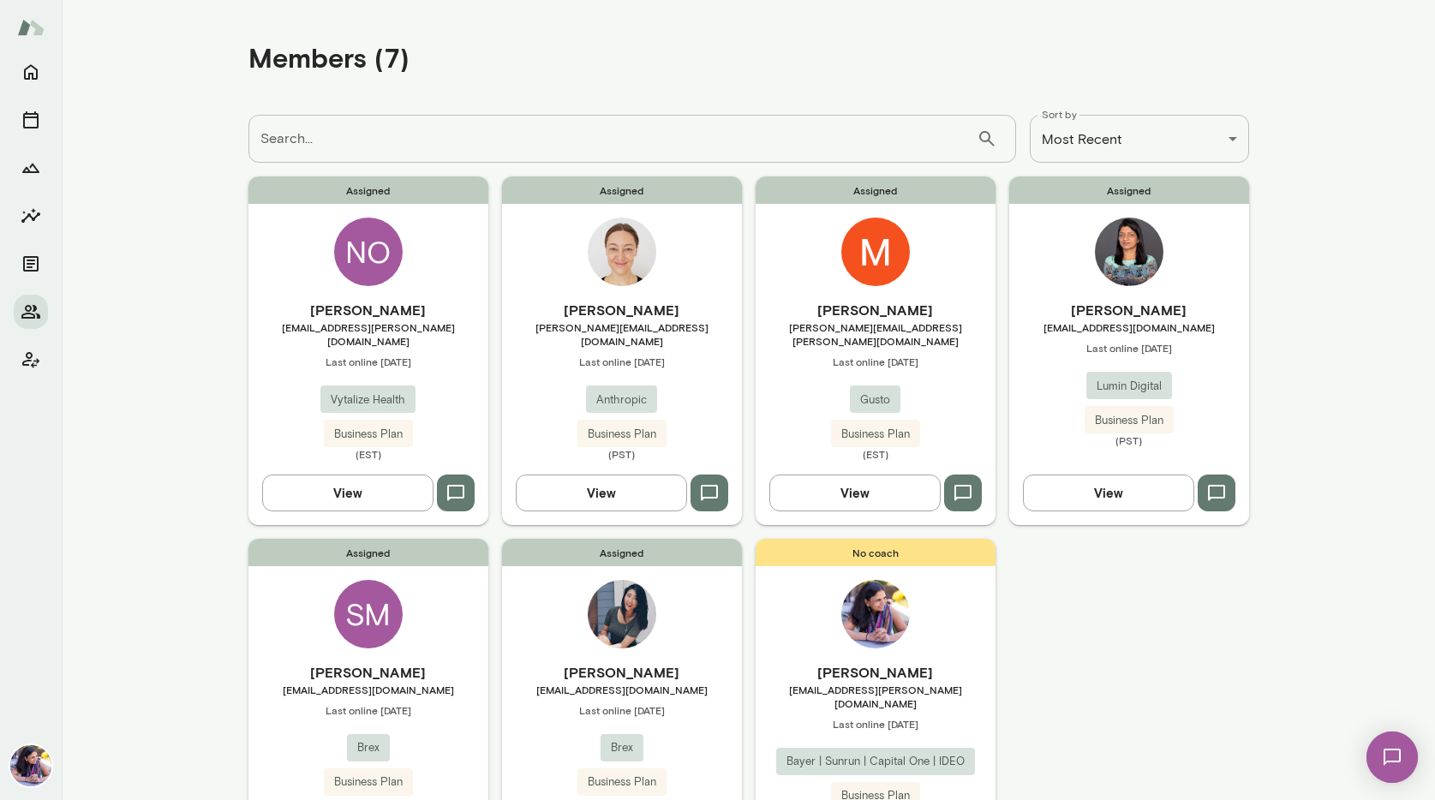
click at [371, 607] on div "SM" at bounding box center [368, 614] width 69 height 69
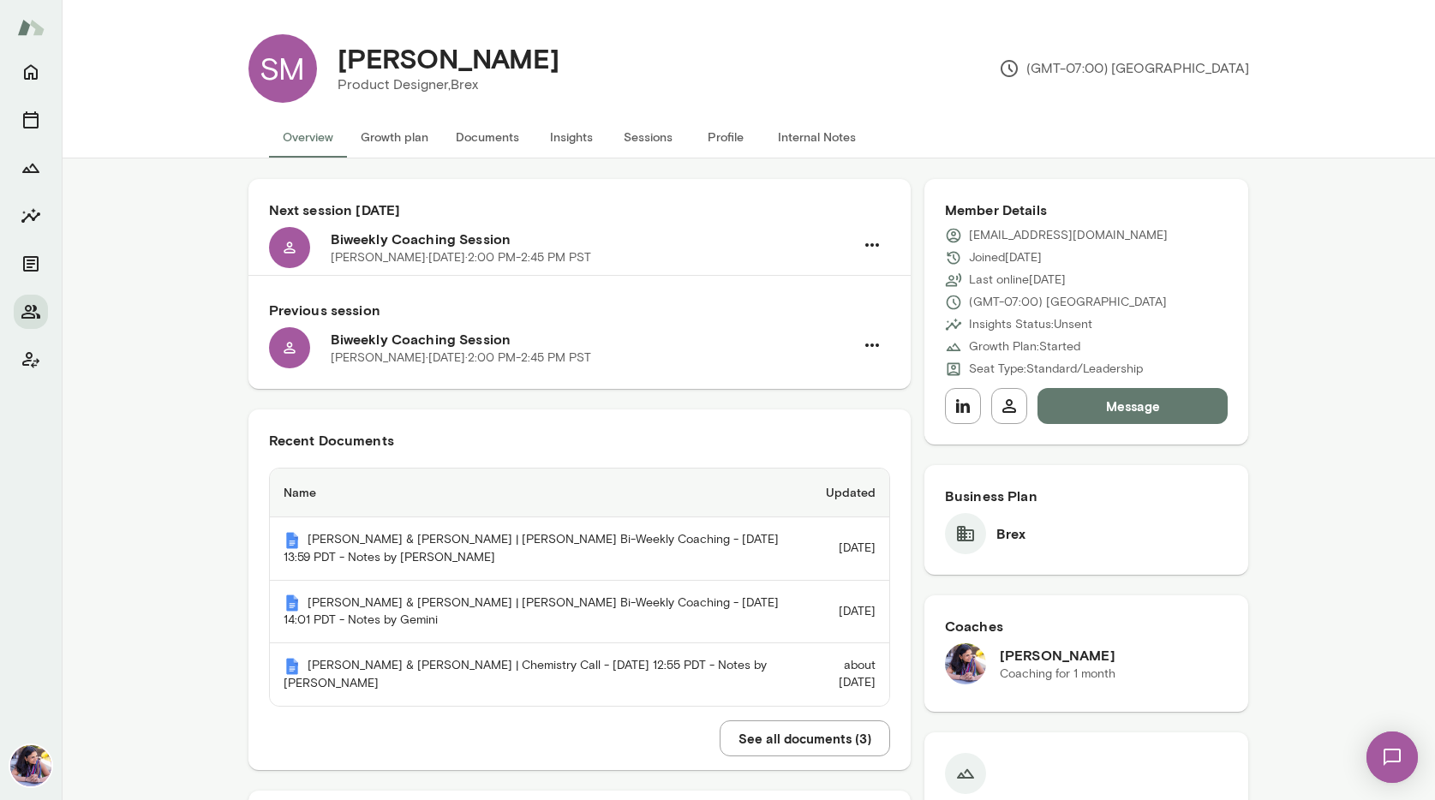
click at [764, 738] on button "See all documents ( 3 )" at bounding box center [805, 739] width 171 height 36
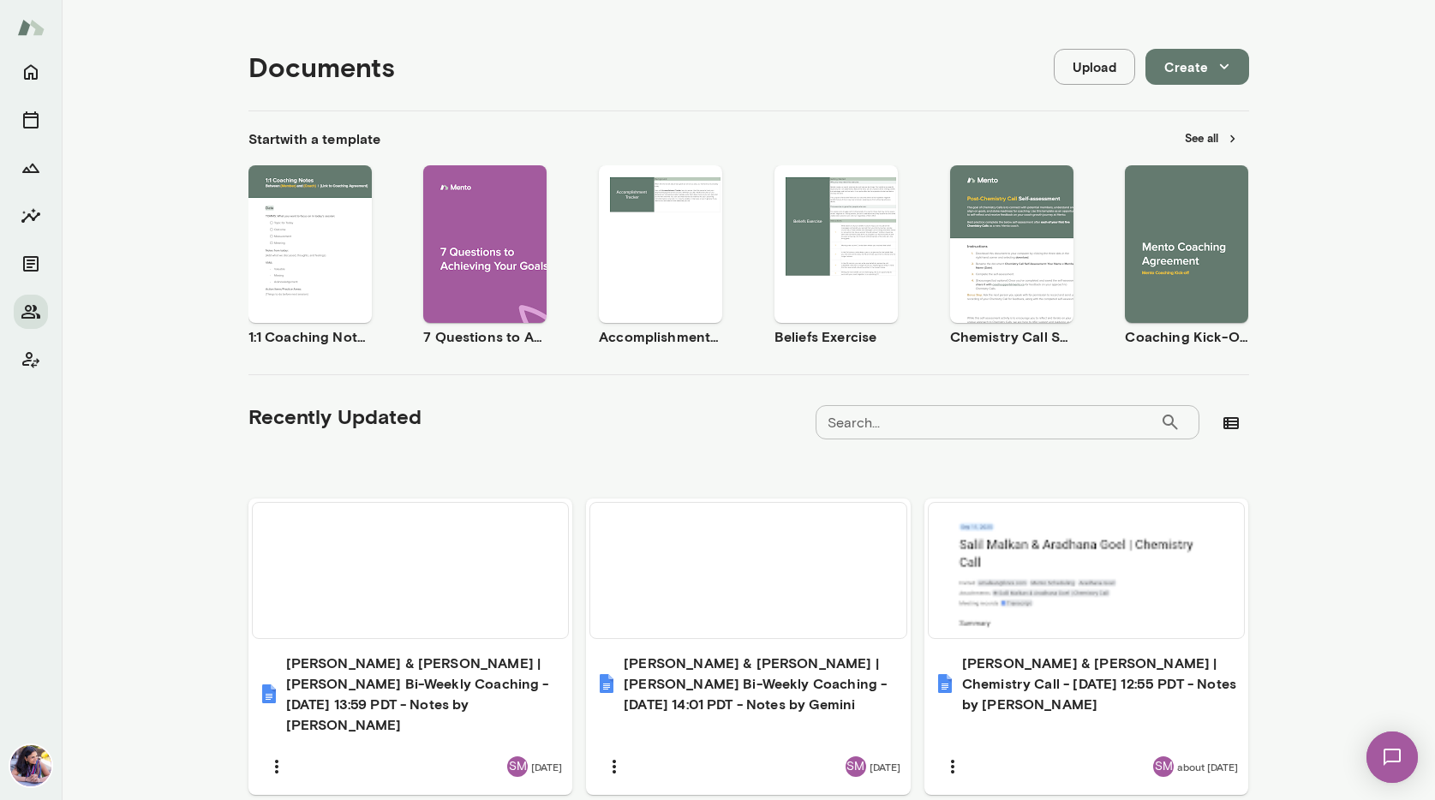
scroll to position [140, 0]
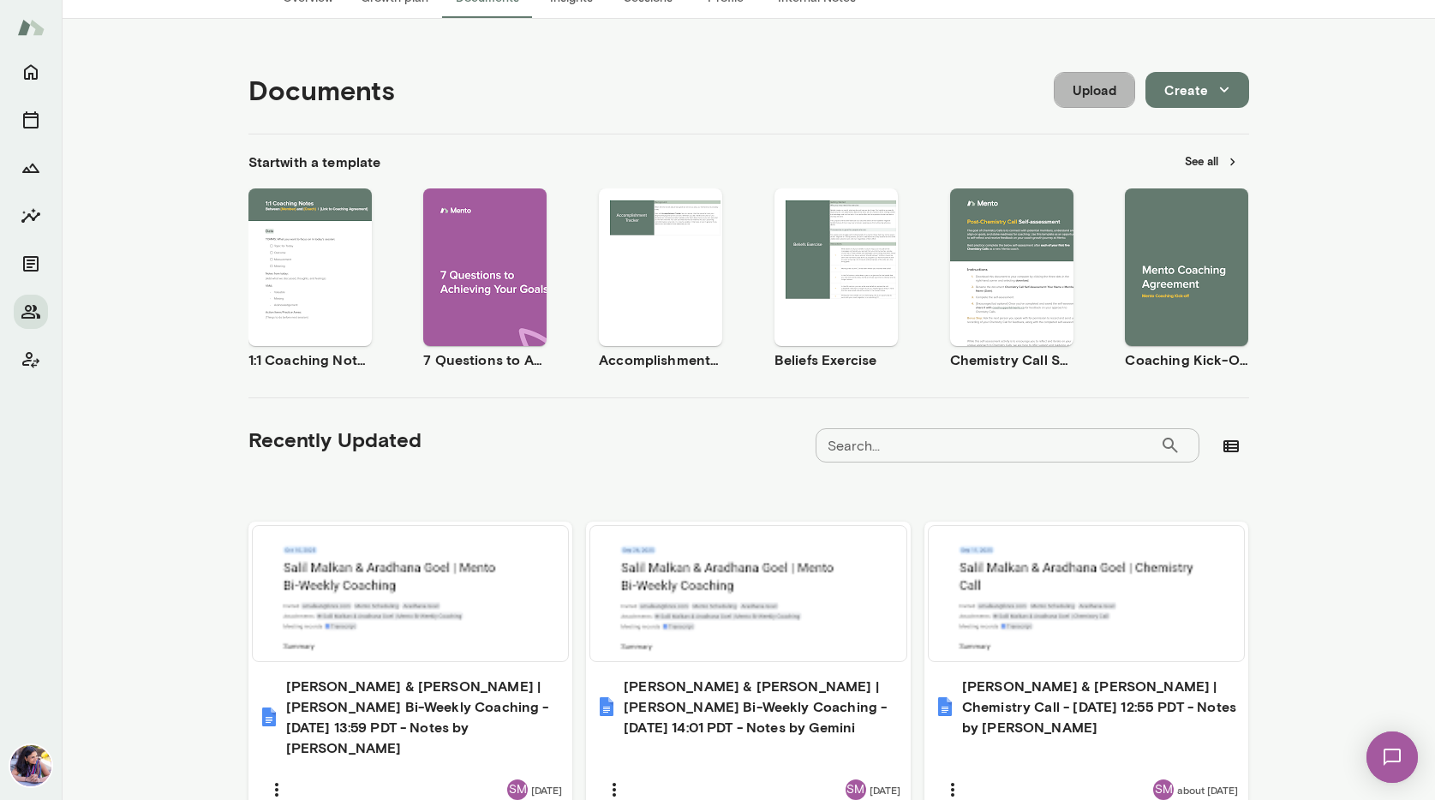
click at [1090, 88] on button "Upload" at bounding box center [1094, 90] width 81 height 36
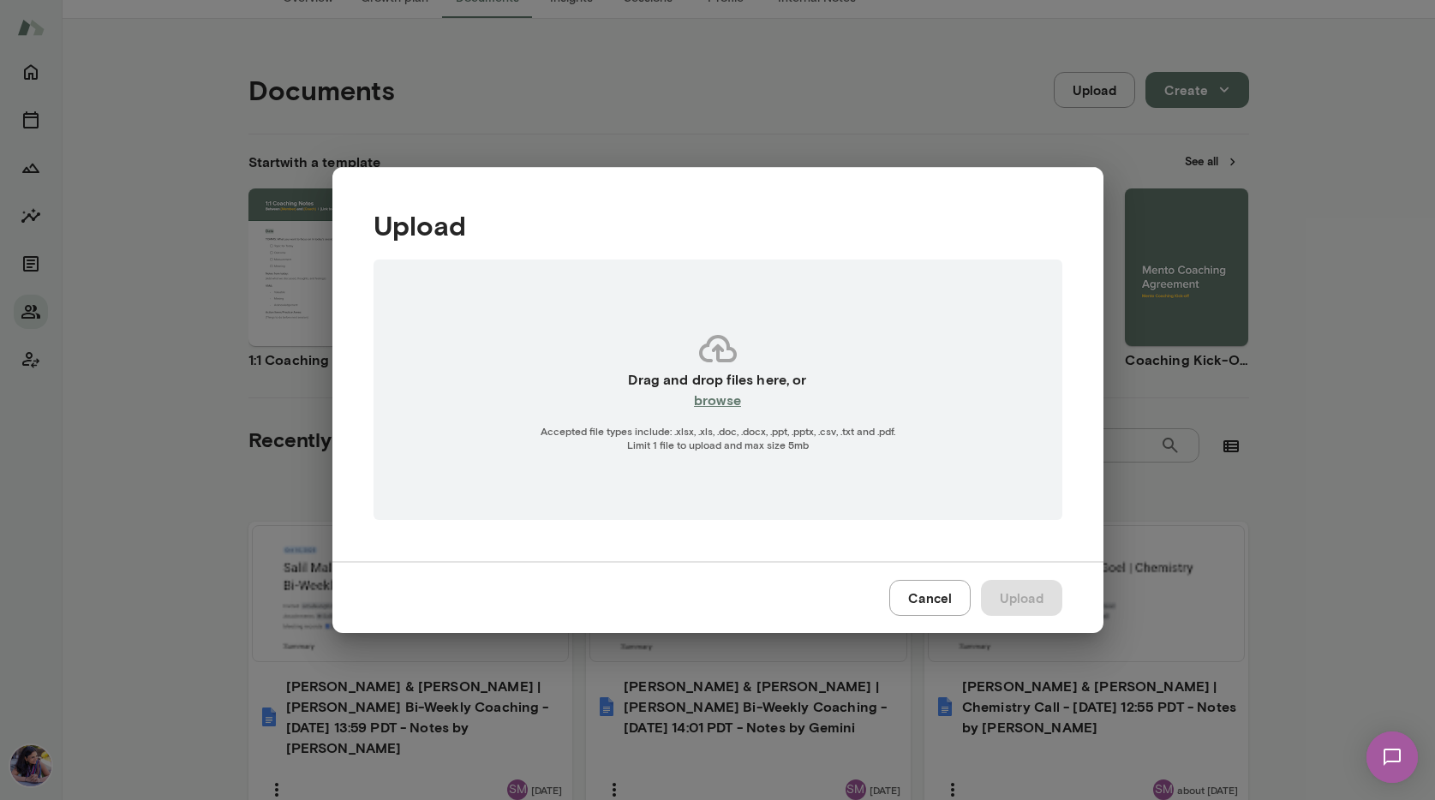
click at [915, 596] on button "Cancel" at bounding box center [929, 598] width 81 height 36
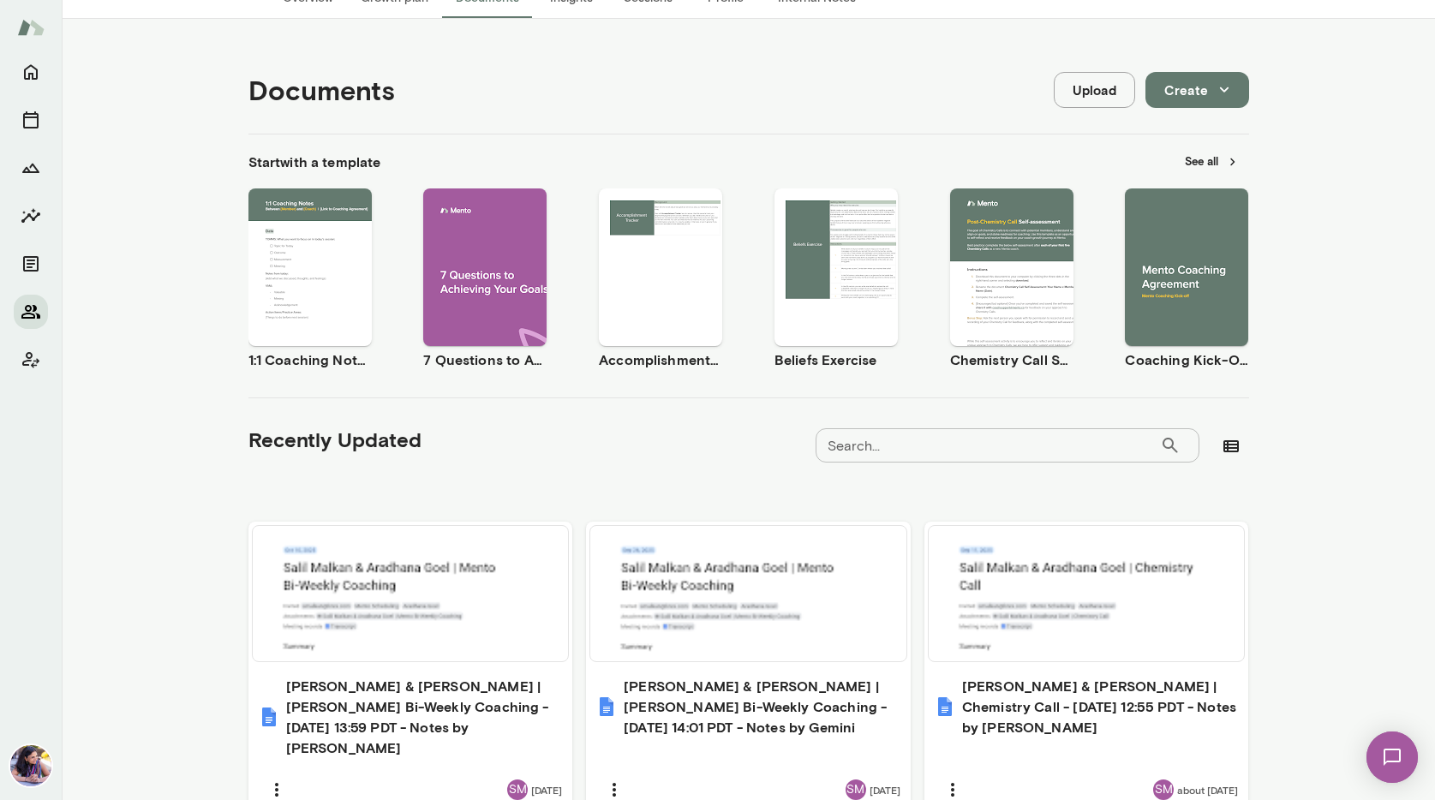
click at [28, 311] on icon "Members" at bounding box center [30, 312] width 19 height 14
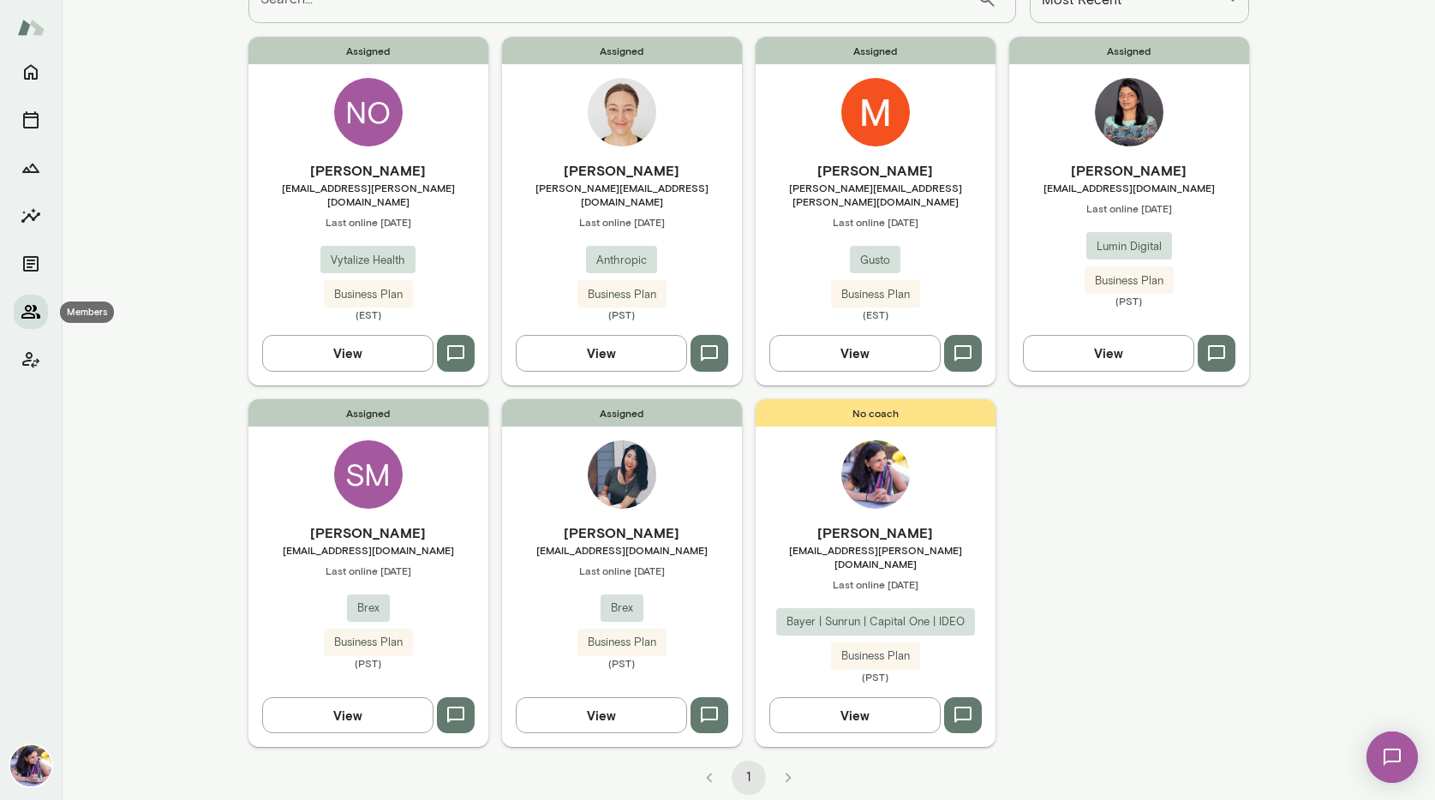
scroll to position [121, 0]
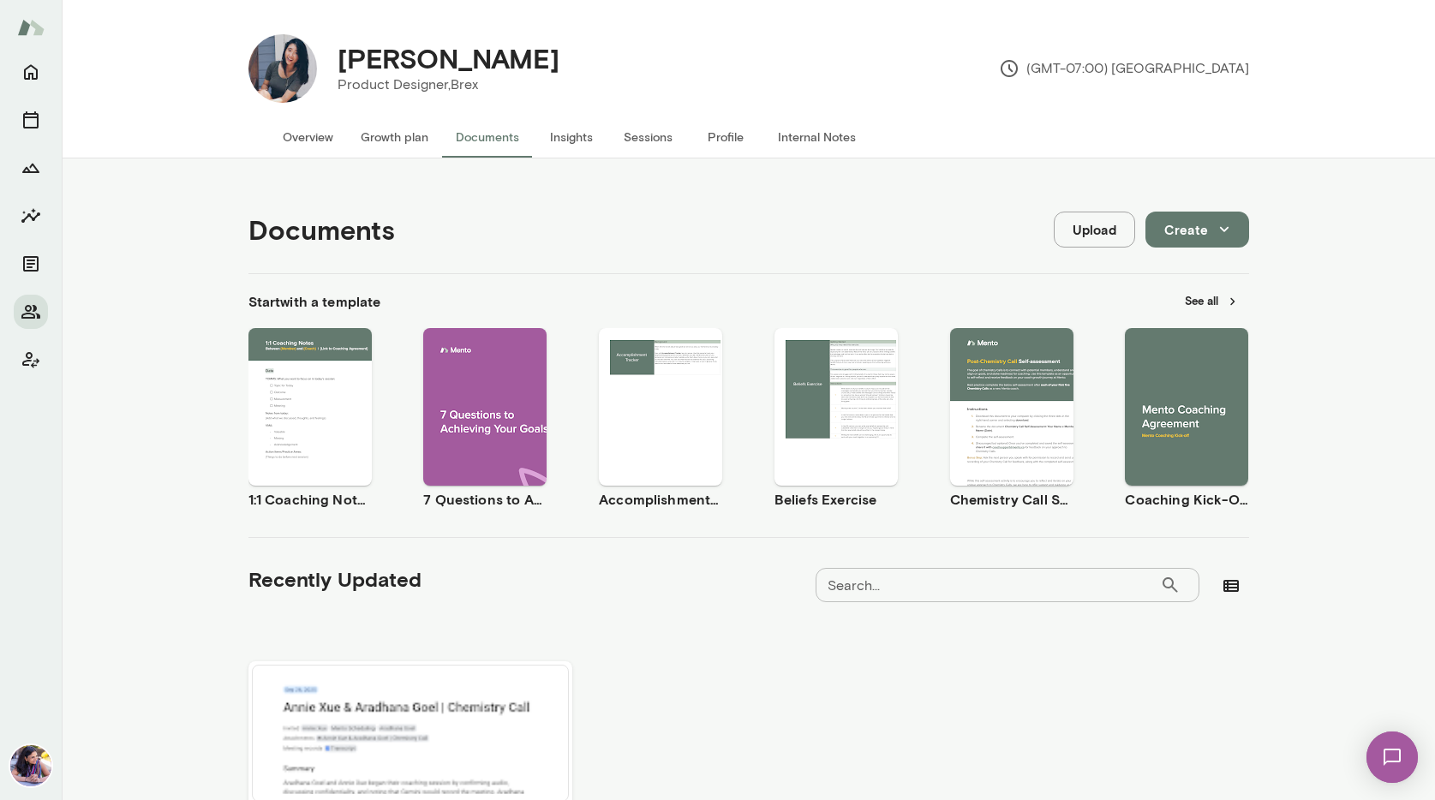
click at [1176, 390] on span "Use template" at bounding box center [1197, 393] width 63 height 14
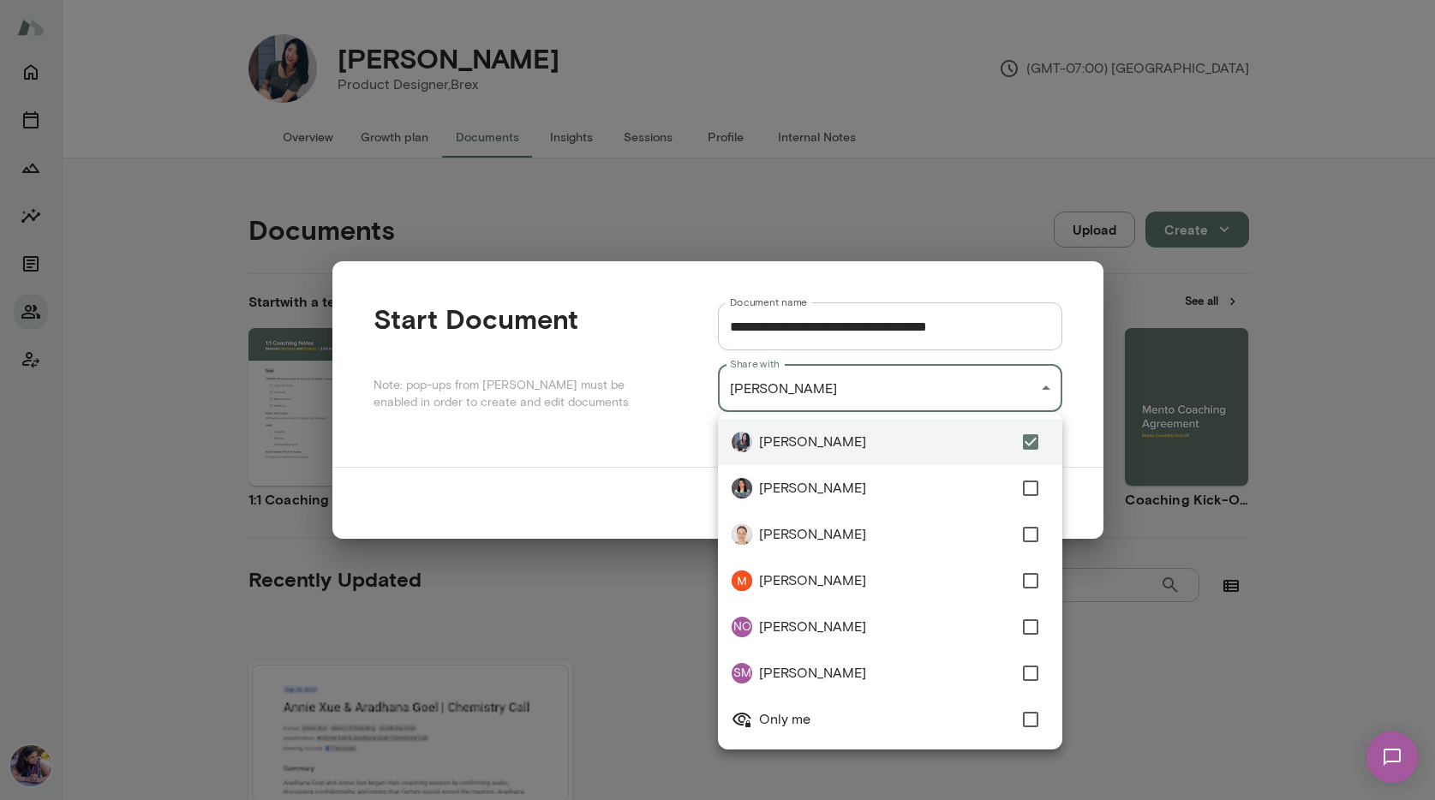
click at [777, 0] on div "**********" at bounding box center [717, 0] width 1435 height 0
click at [829, 712] on span "Only me" at bounding box center [886, 719] width 254 height 21
click at [602, 434] on div at bounding box center [717, 400] width 1435 height 800
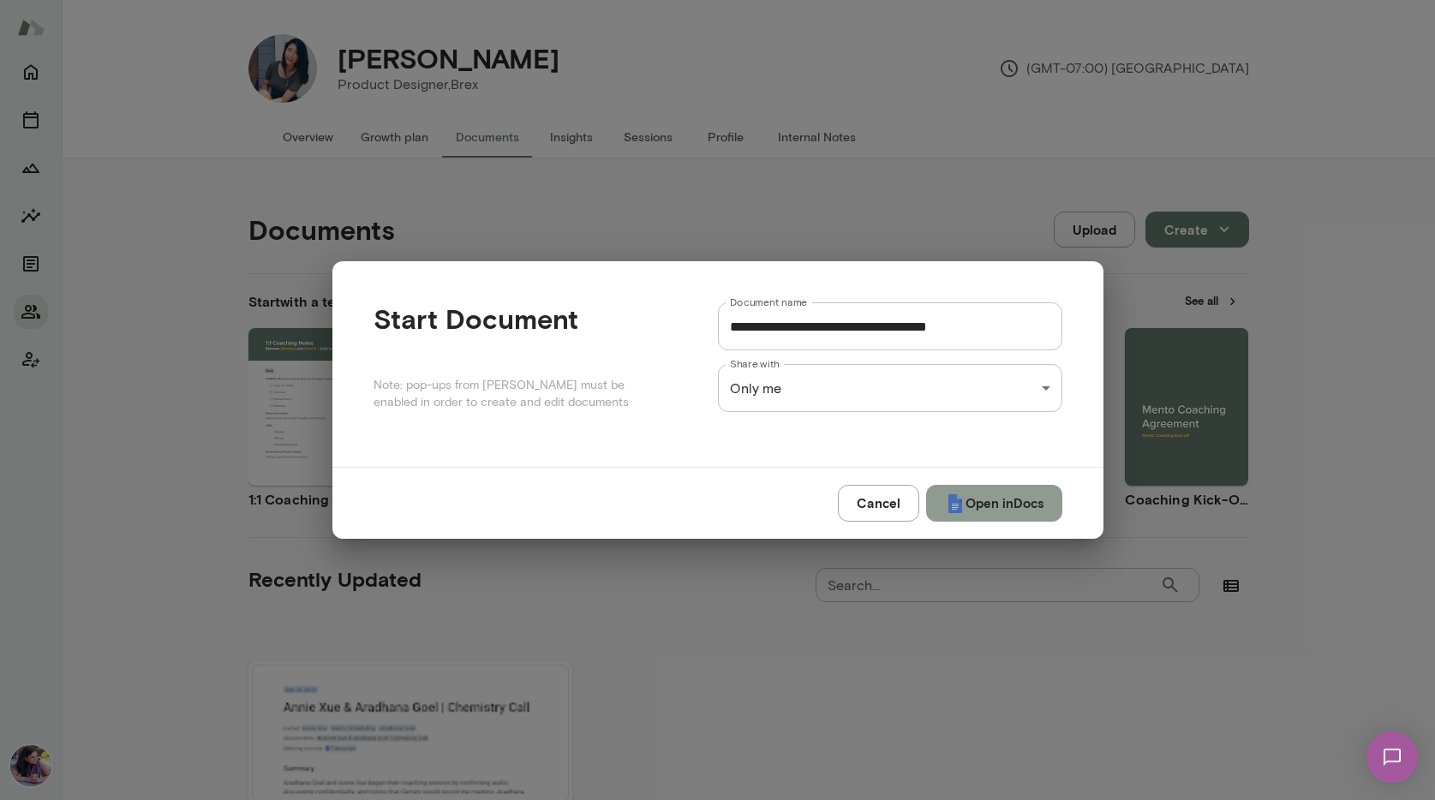
click at [994, 503] on button "Open in Docs" at bounding box center [994, 503] width 136 height 36
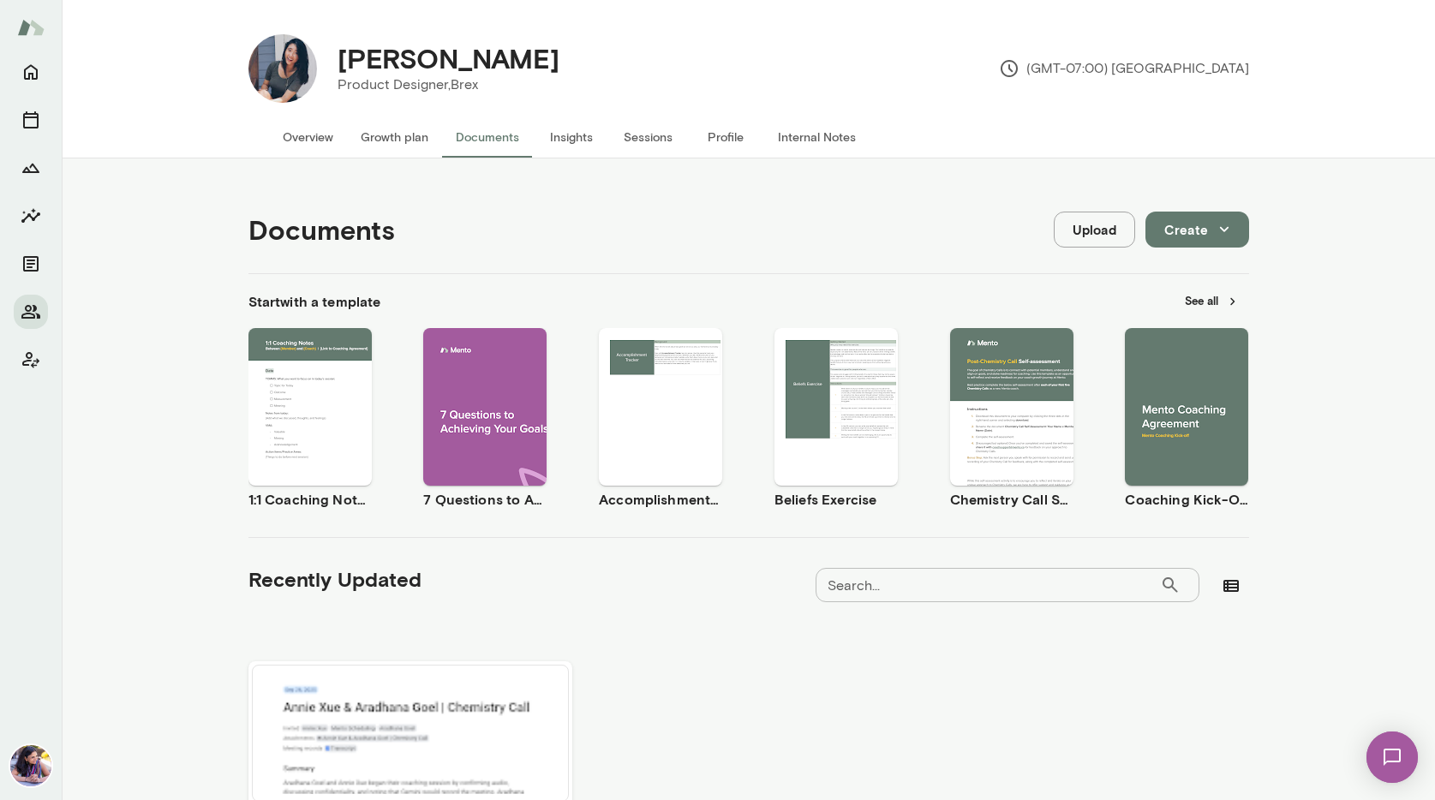
click at [1194, 301] on button "See all" at bounding box center [1212, 301] width 75 height 27
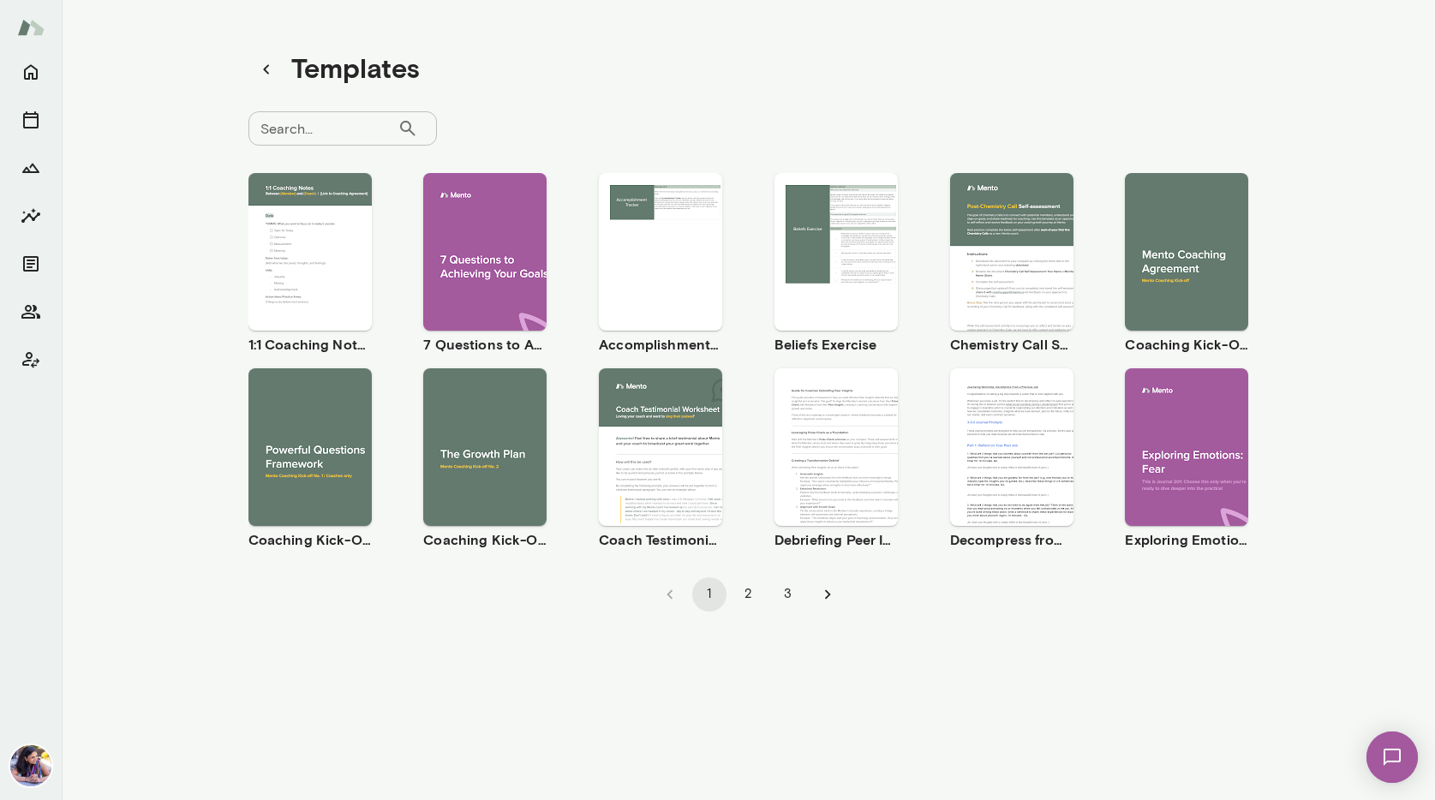
click at [476, 403] on div "Use template Preview" at bounding box center [484, 447] width 123 height 158
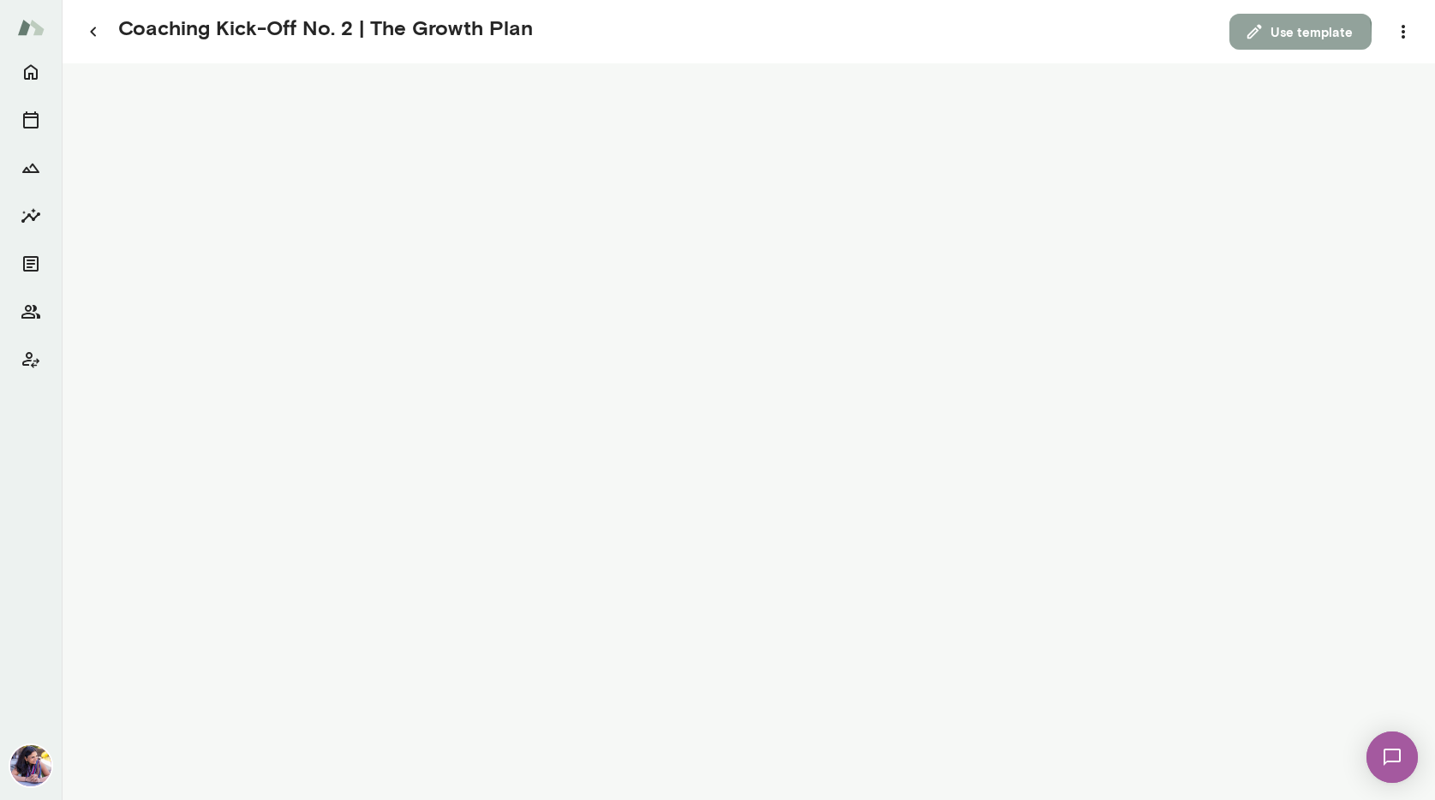
click at [1272, 37] on button "Use template" at bounding box center [1301, 32] width 142 height 36
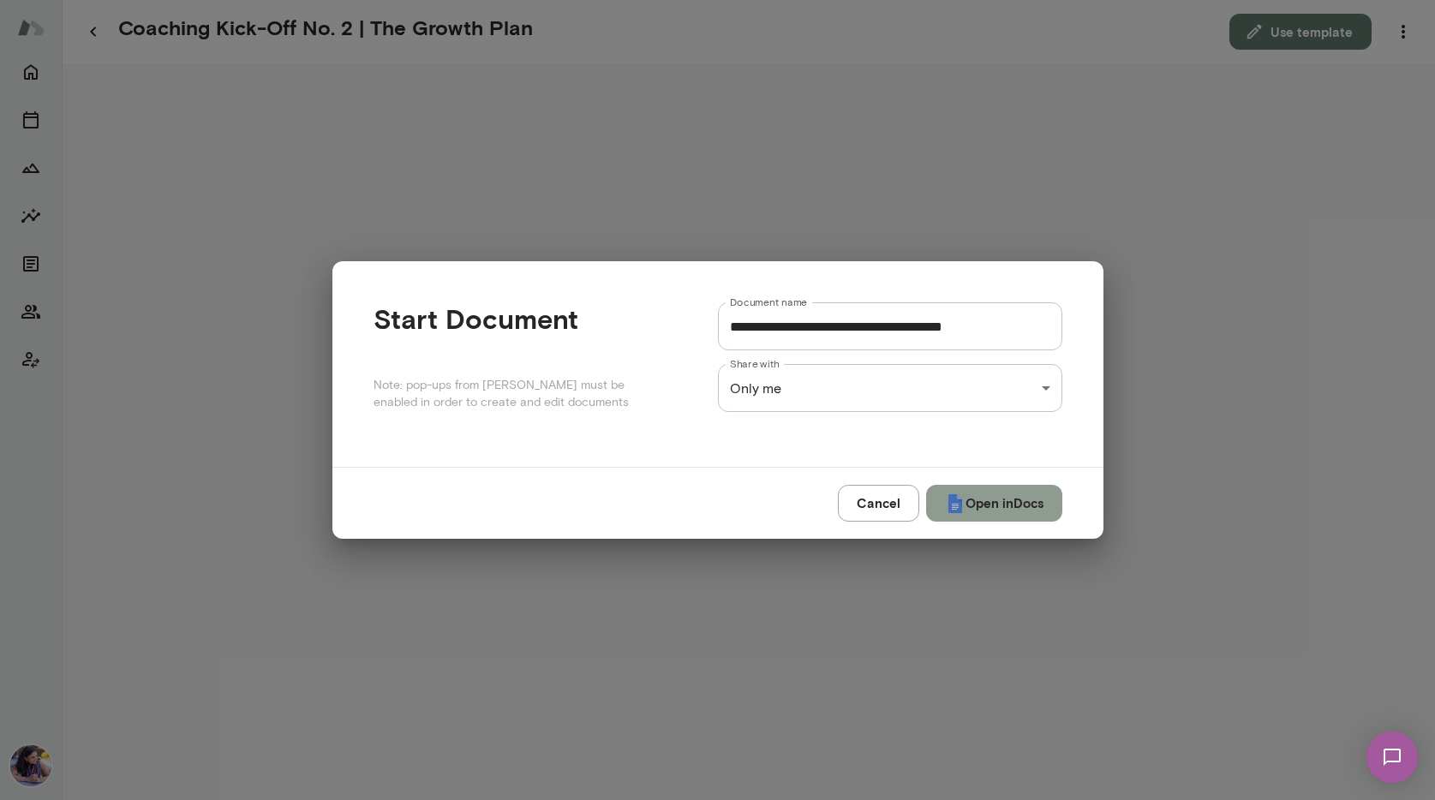
click at [993, 508] on button "Open in Docs" at bounding box center [994, 503] width 136 height 36
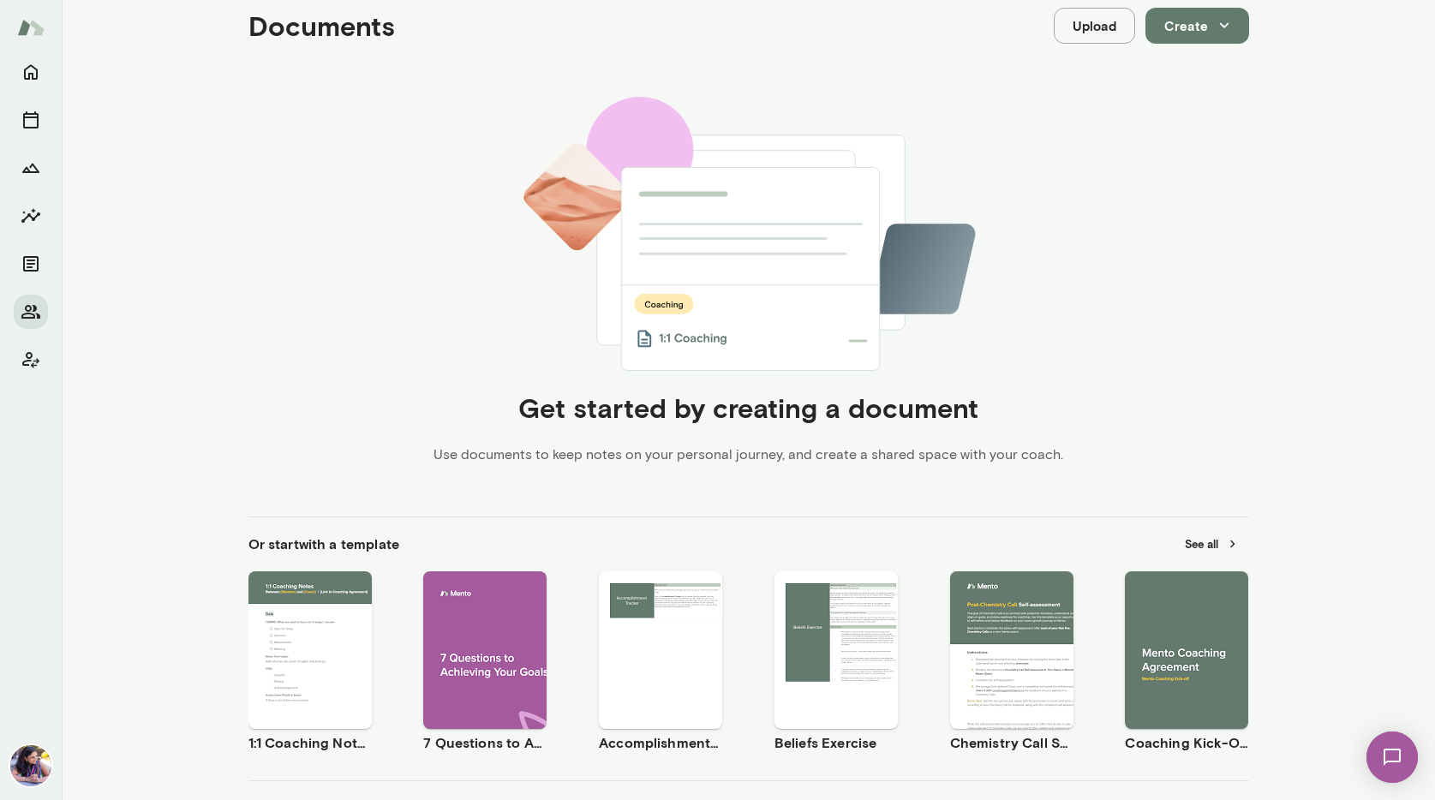
scroll to position [295, 0]
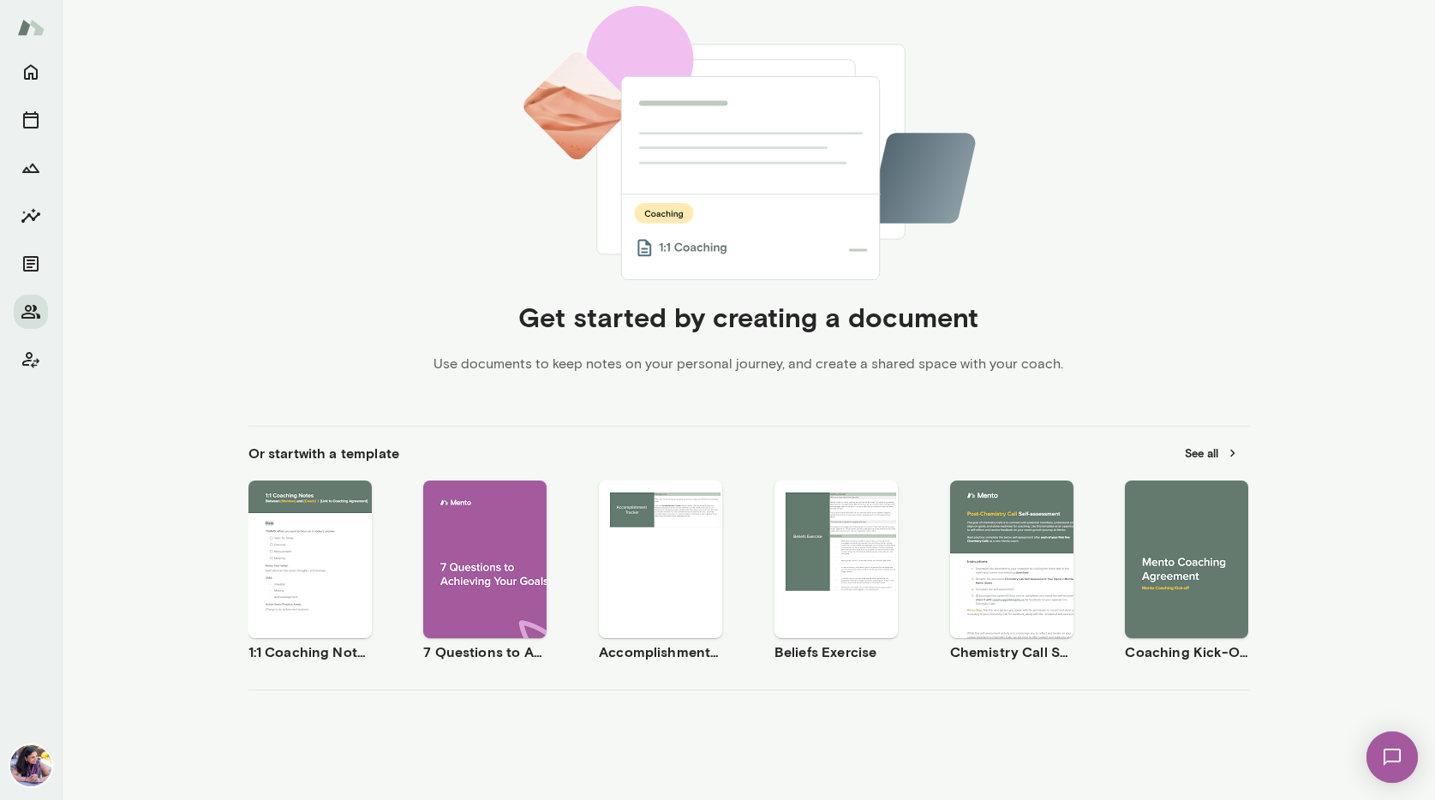
click at [309, 542] on span "Use template" at bounding box center [320, 545] width 63 height 14
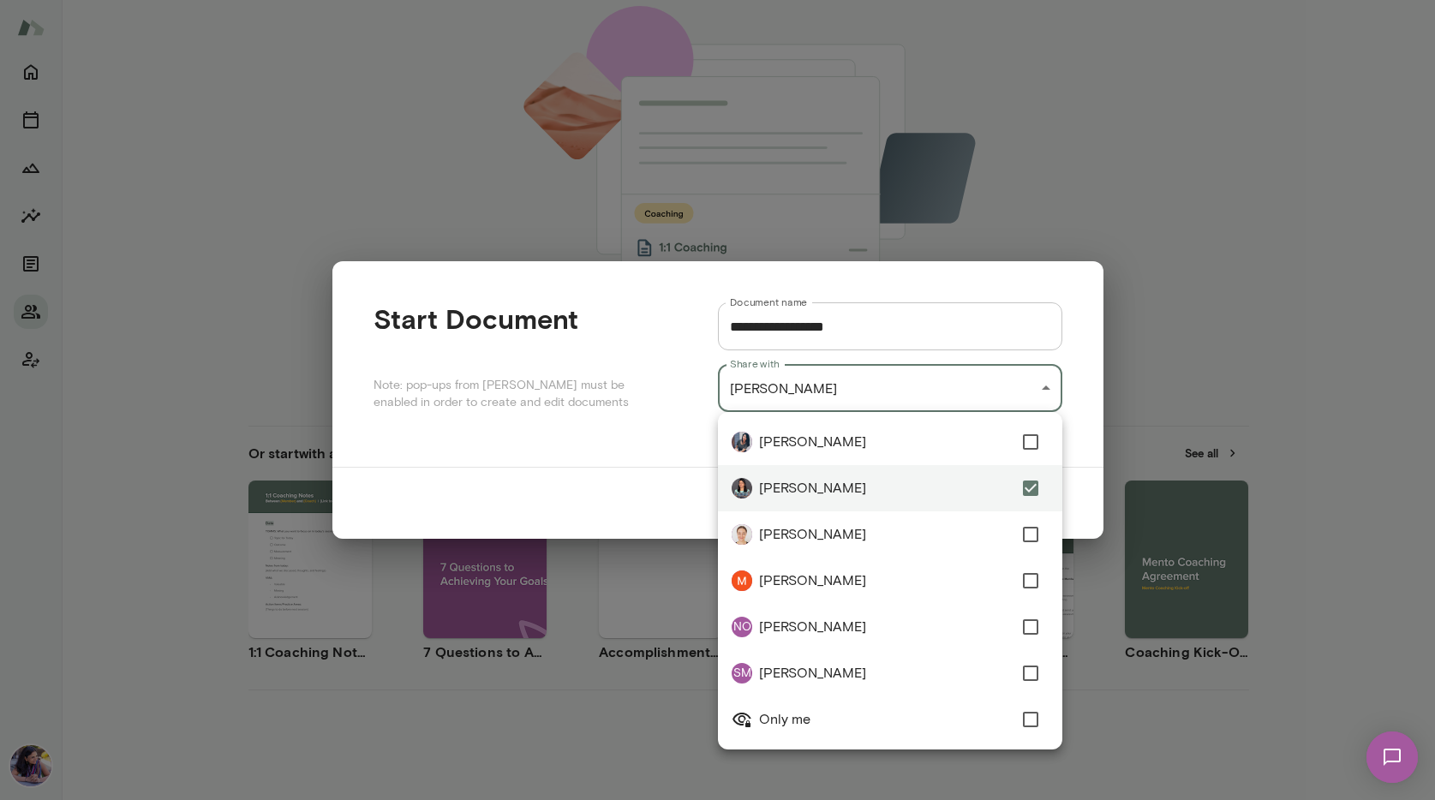
click at [751, 0] on div "**********" at bounding box center [717, 0] width 1435 height 0
click at [792, 723] on span "Only me" at bounding box center [886, 719] width 254 height 21
click at [875, 300] on div at bounding box center [717, 400] width 1435 height 800
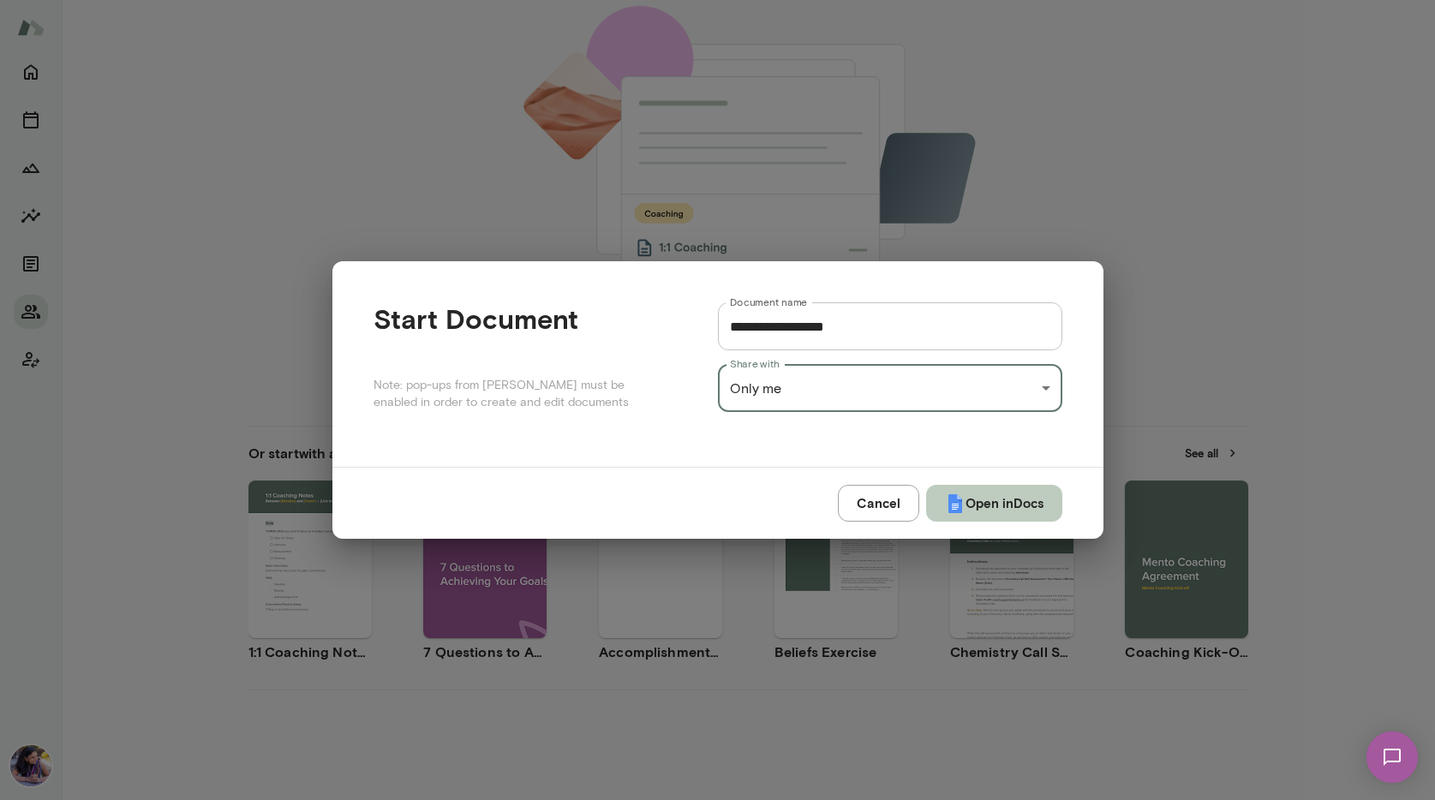
click at [996, 501] on button "Open in Docs" at bounding box center [994, 503] width 136 height 36
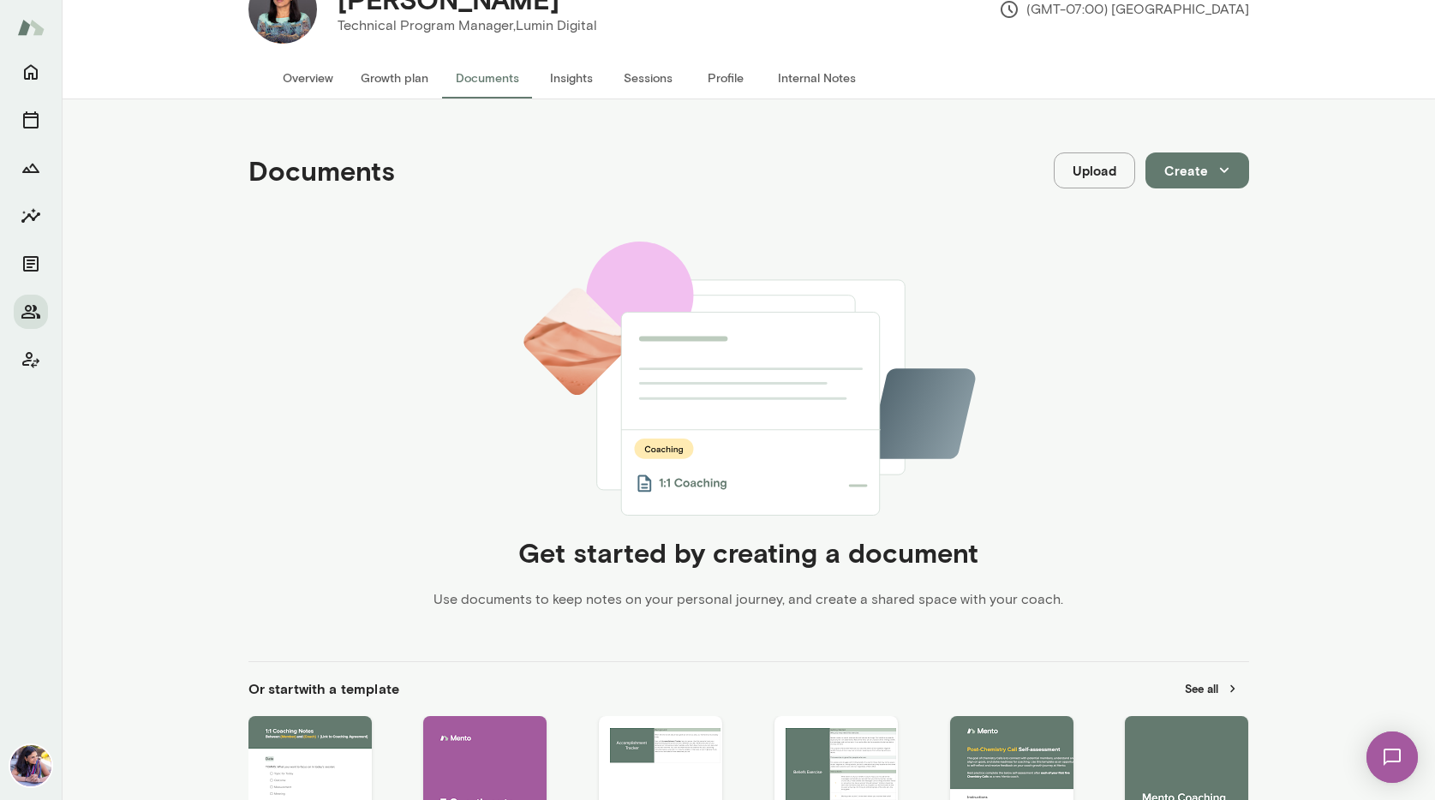
scroll to position [295, 0]
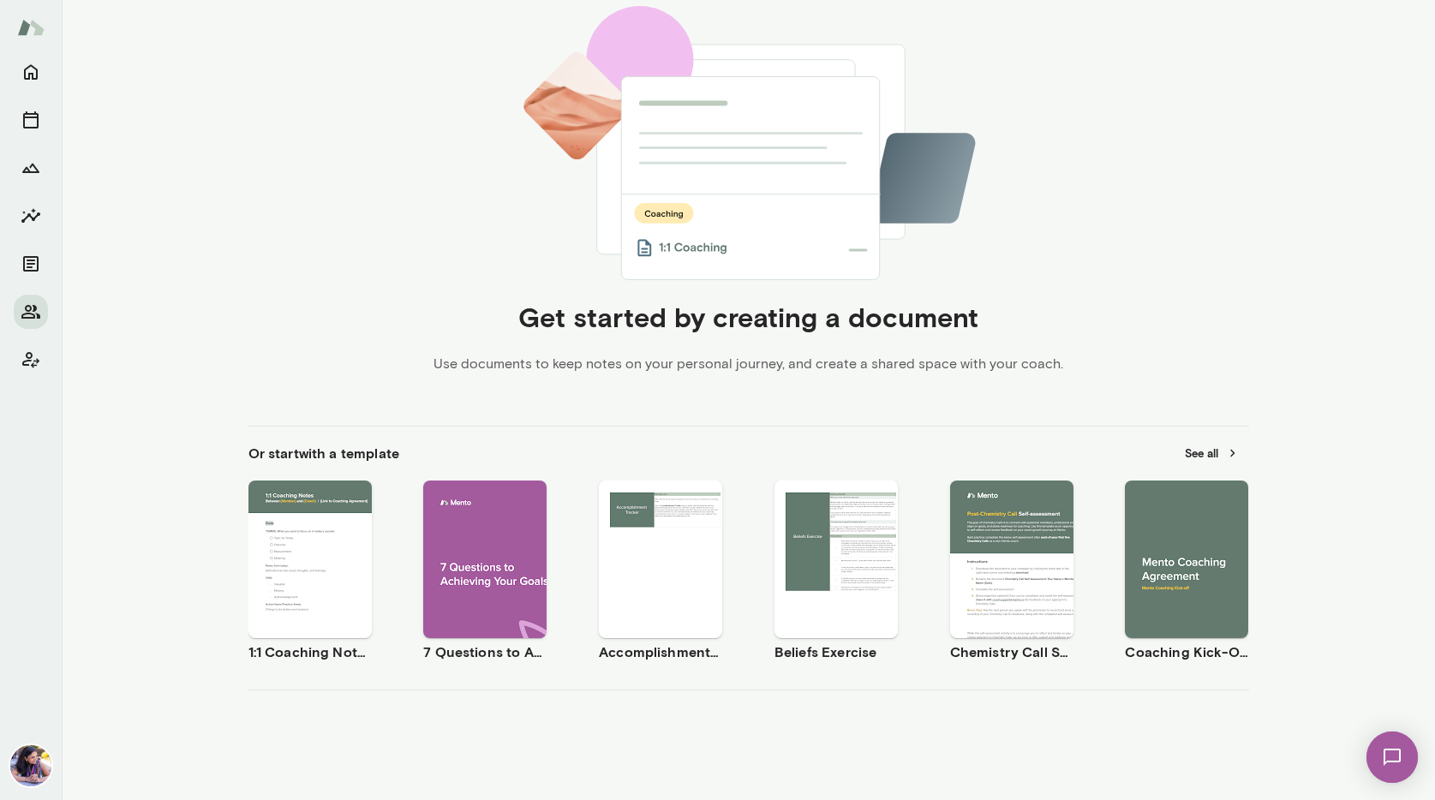
click at [1170, 545] on span "Use template" at bounding box center [1197, 545] width 63 height 14
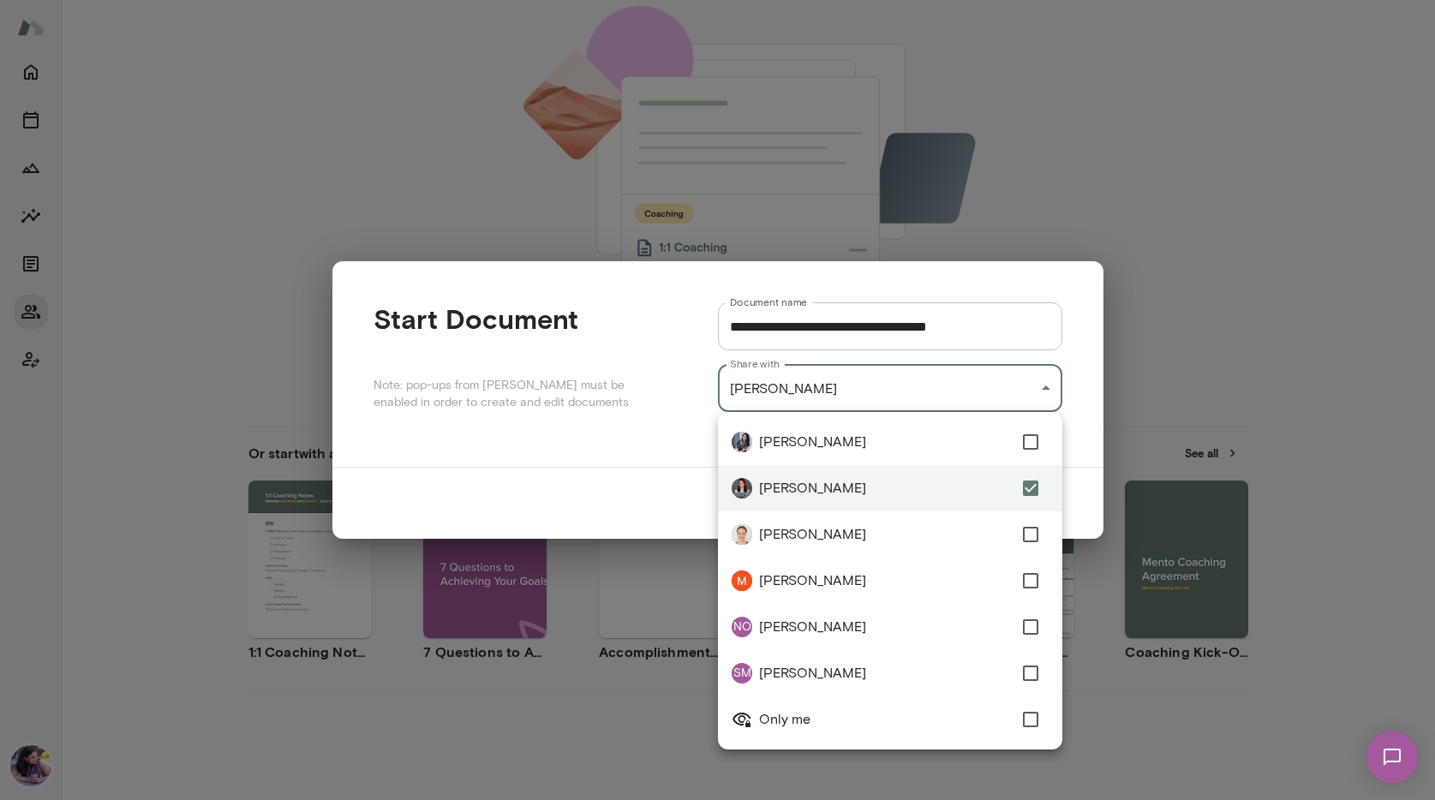
click at [840, 0] on div "**********" at bounding box center [717, 0] width 1435 height 0
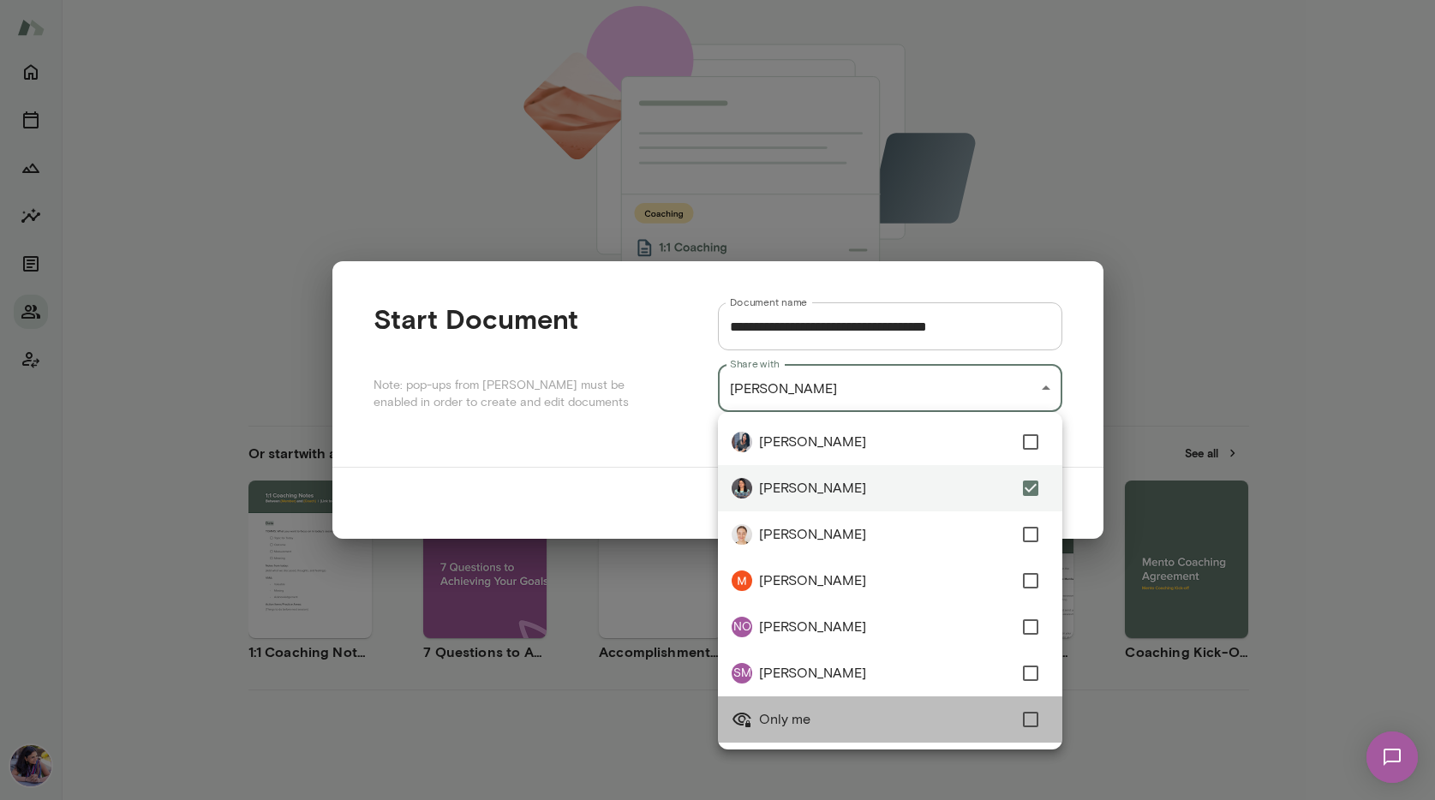
click at [855, 712] on span "Only me" at bounding box center [886, 719] width 254 height 21
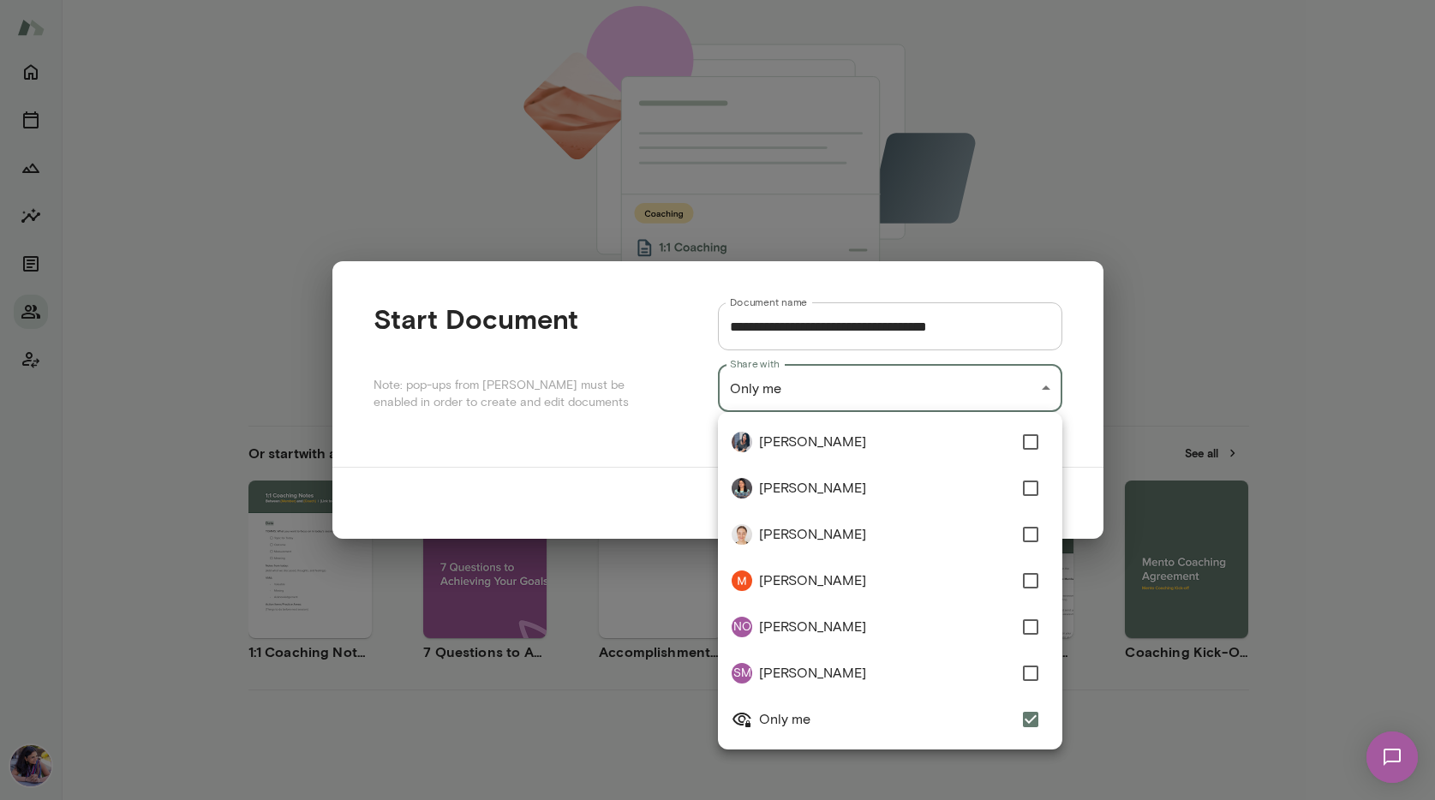
click at [865, 345] on div at bounding box center [717, 400] width 1435 height 800
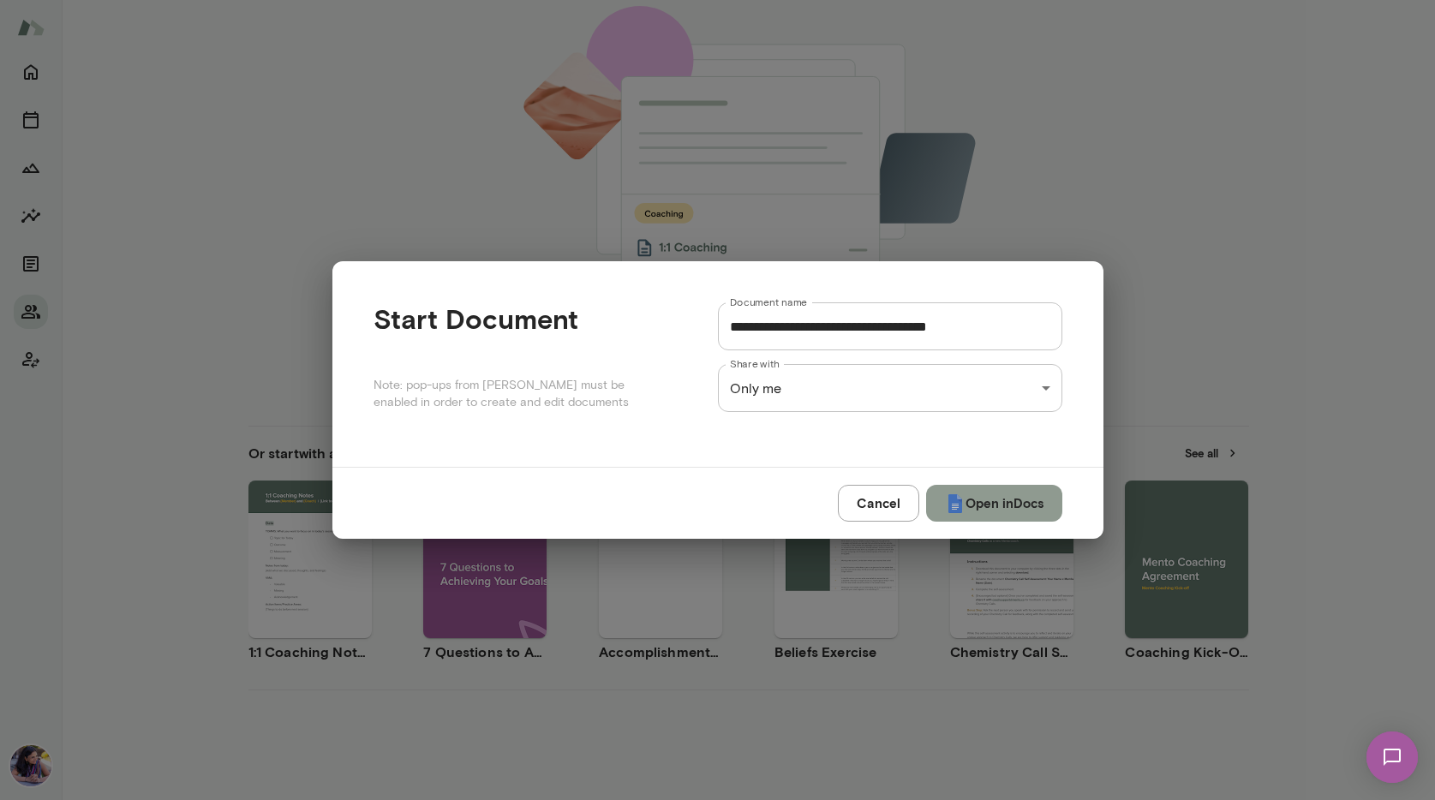
click at [975, 505] on button "Open in Docs" at bounding box center [994, 503] width 136 height 36
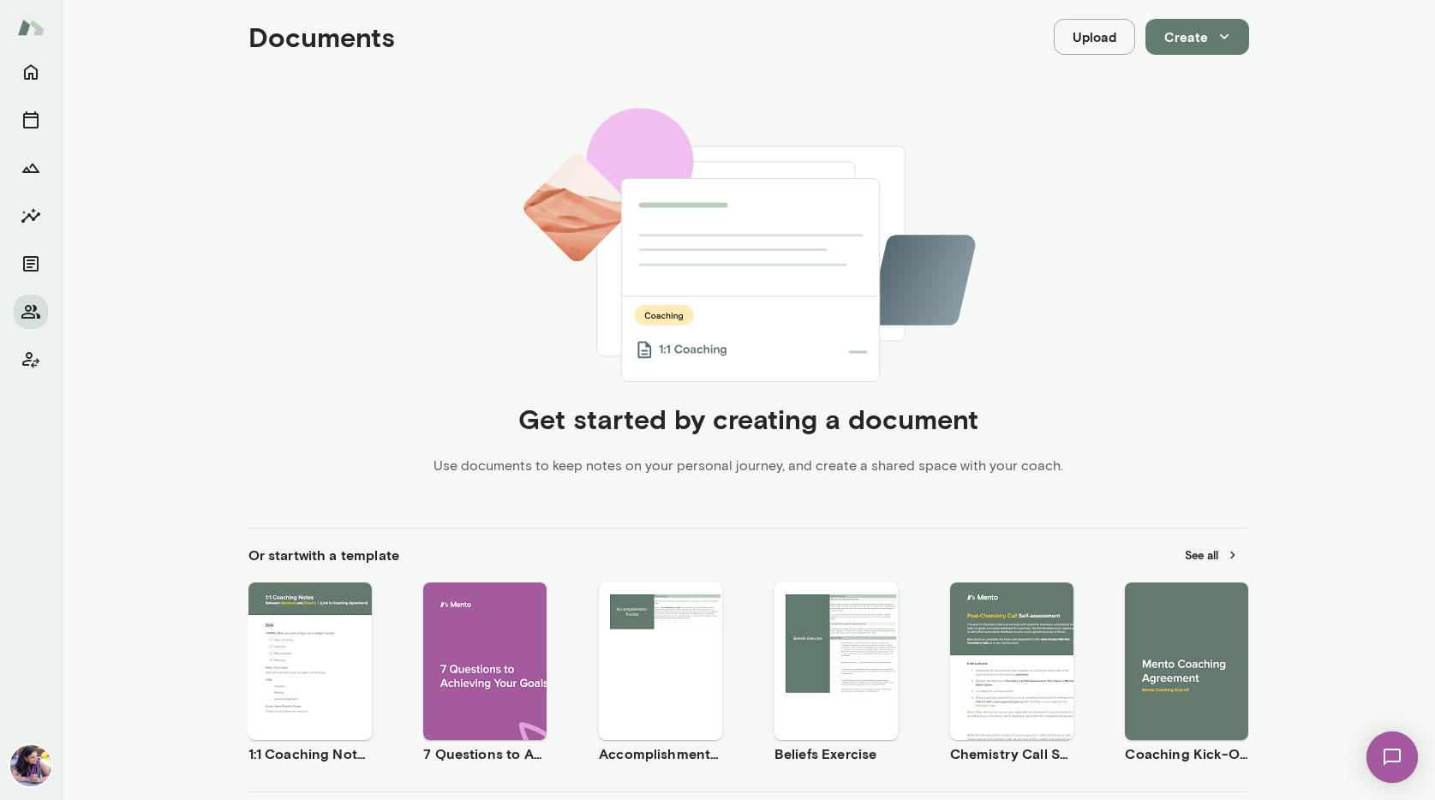
scroll to position [295, 0]
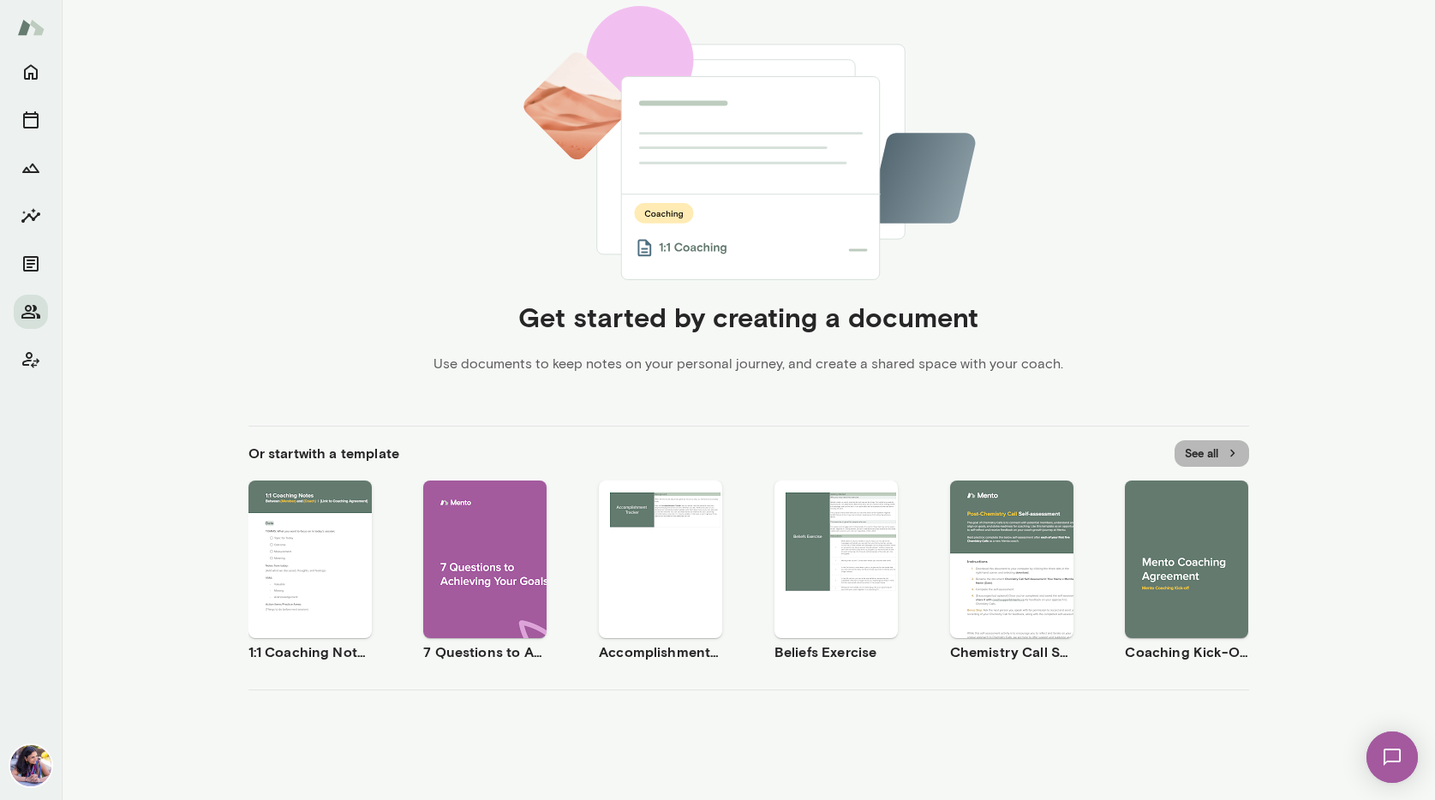
click at [1212, 458] on button "See all" at bounding box center [1212, 453] width 75 height 27
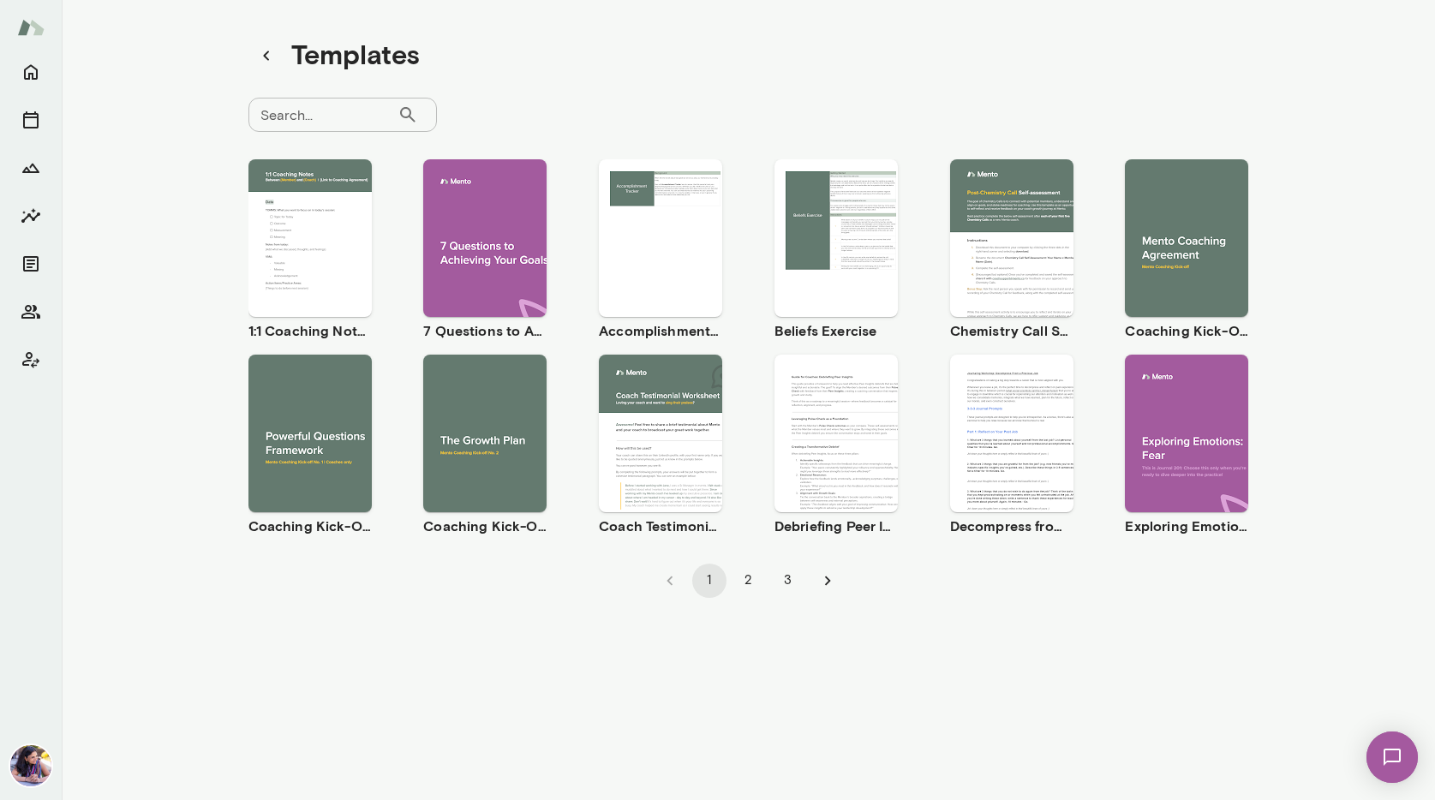
click at [740, 584] on button "2" at bounding box center [749, 581] width 34 height 34
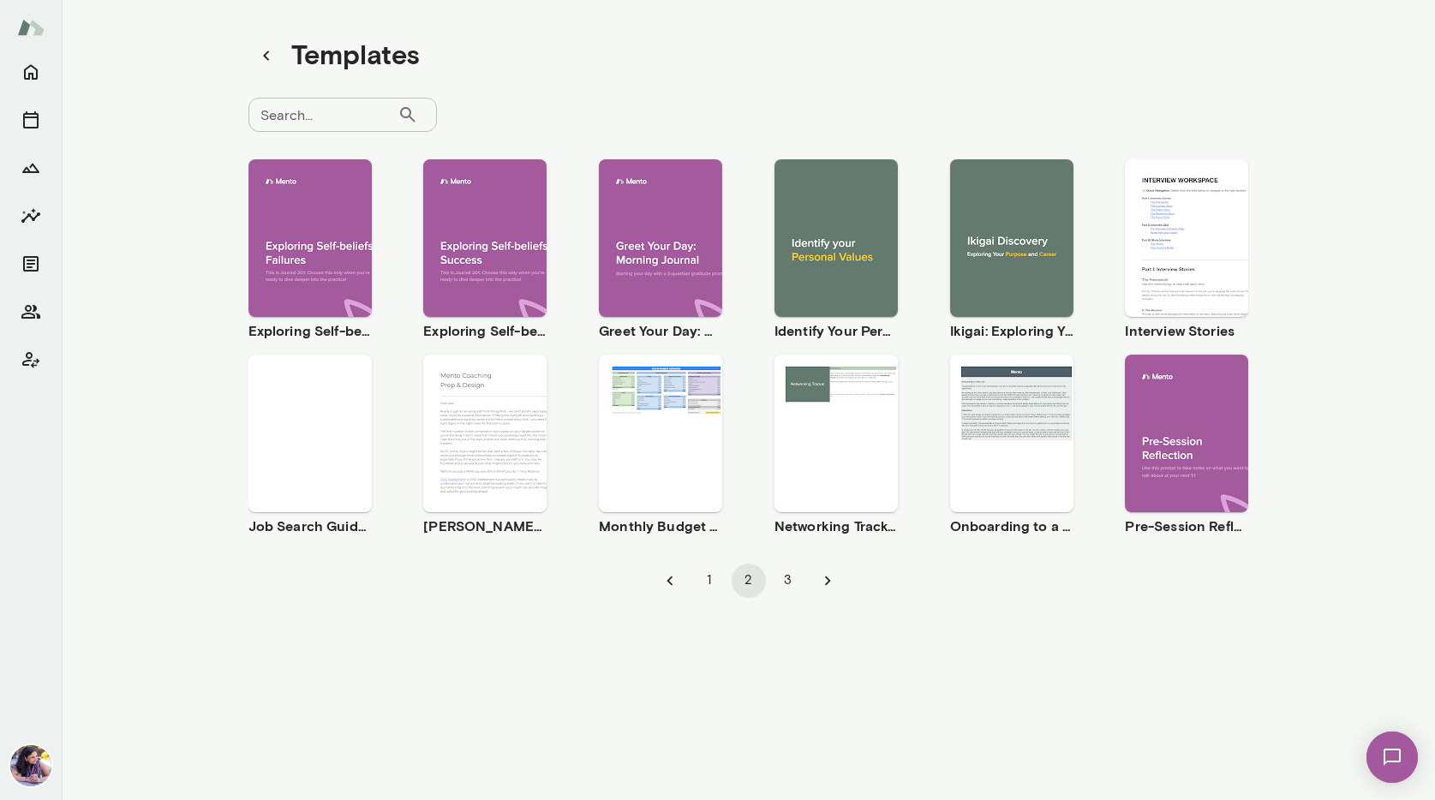
click at [714, 582] on button "1" at bounding box center [709, 581] width 34 height 34
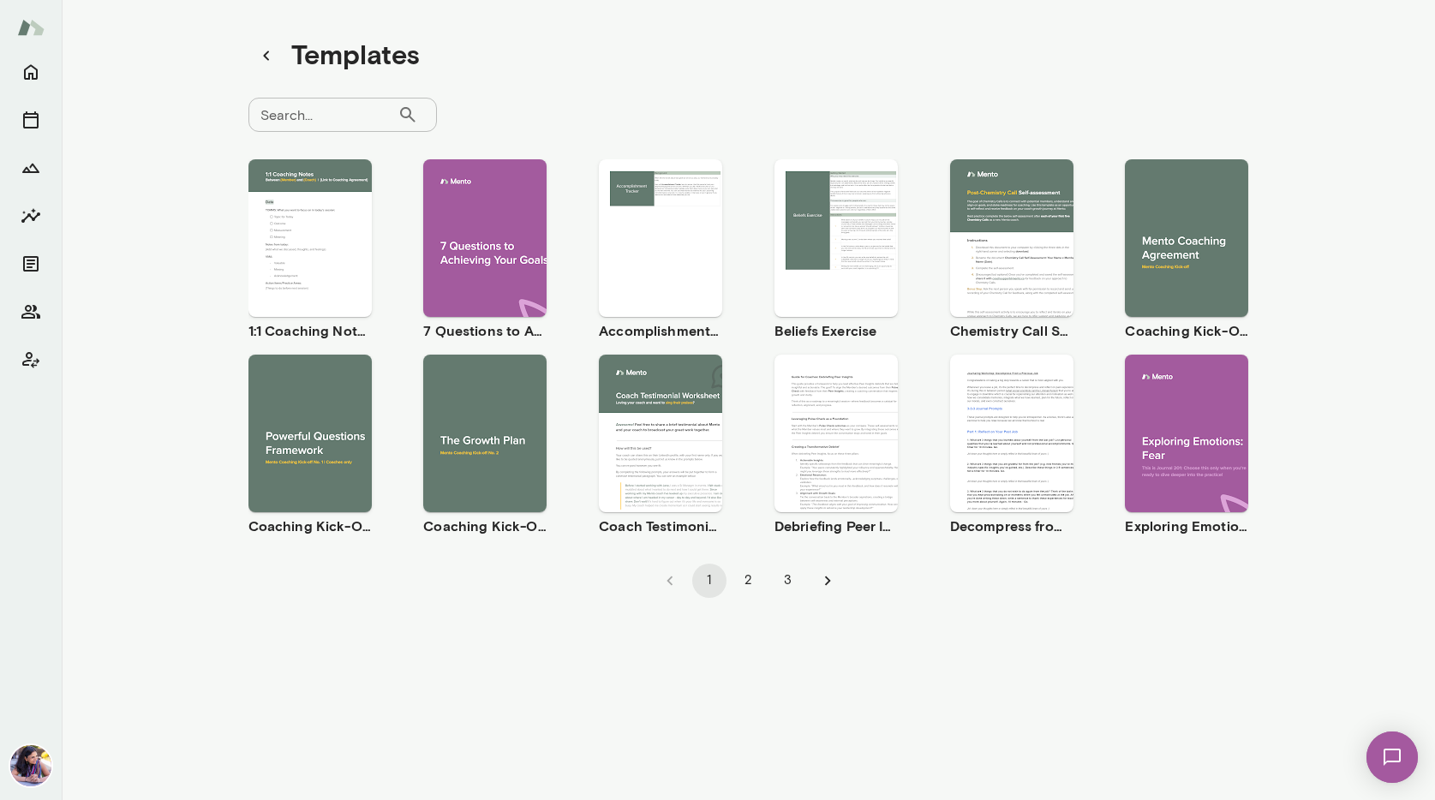
click at [488, 413] on span "Use template" at bounding box center [495, 419] width 63 height 14
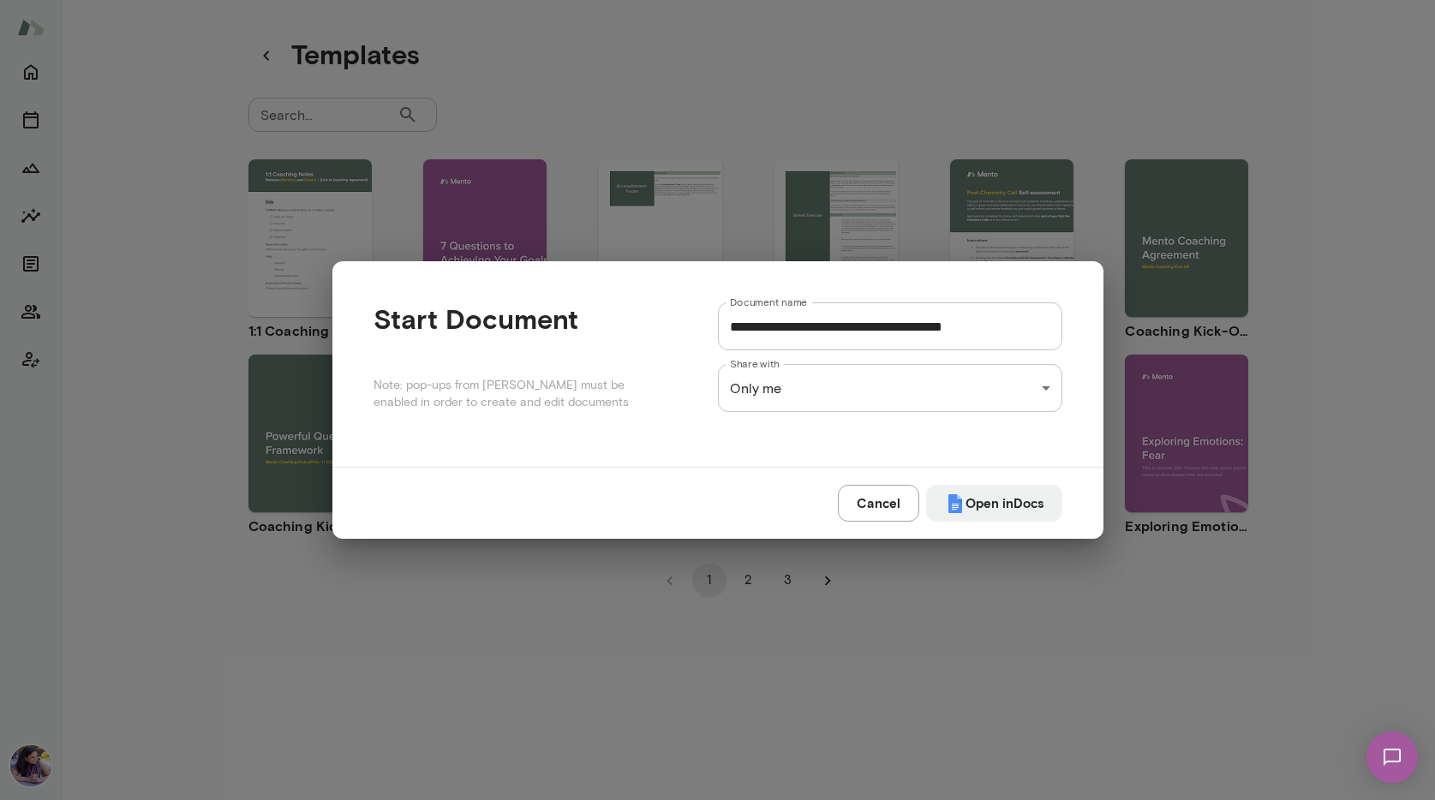
click at [780, 0] on div "**********" at bounding box center [717, 0] width 1435 height 0
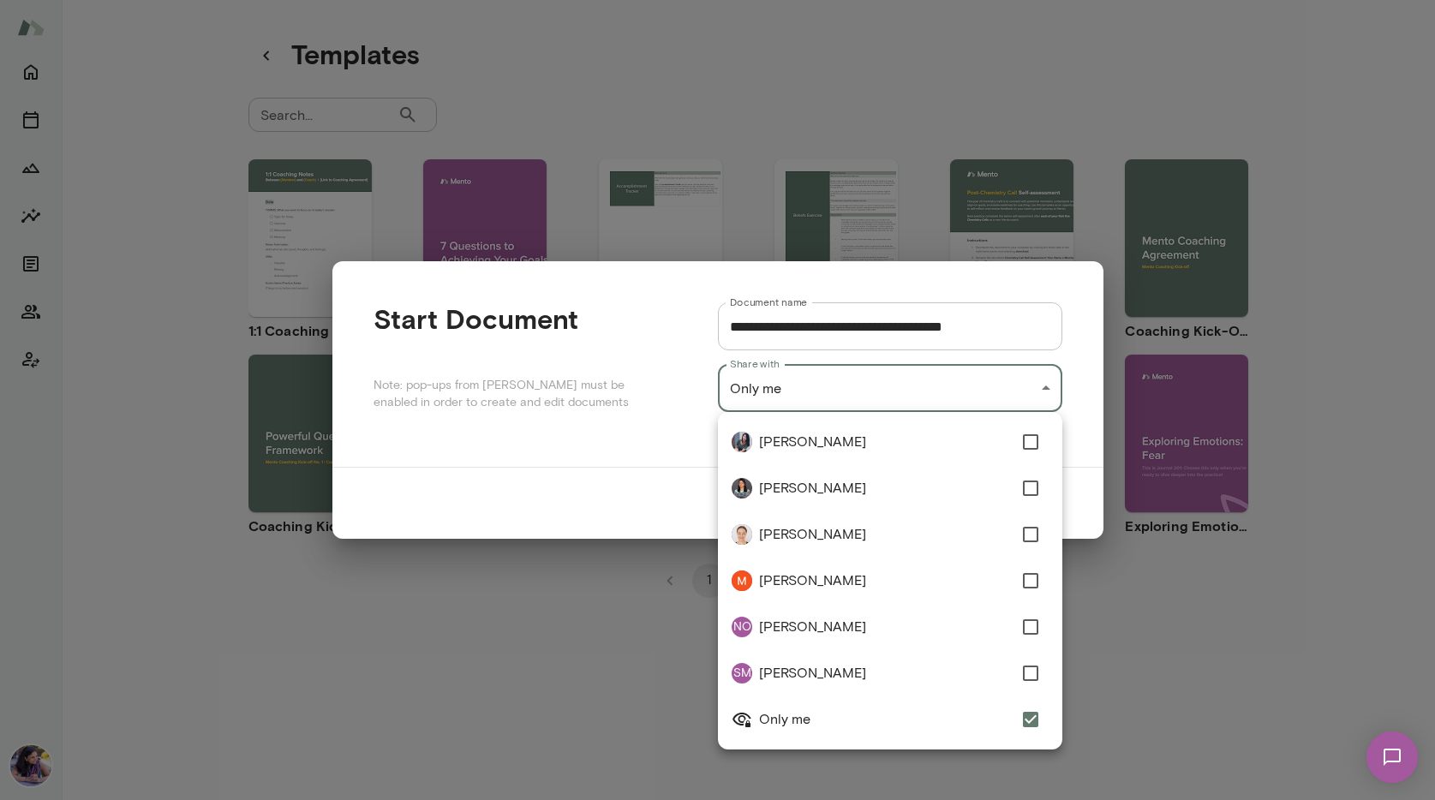
click at [780, 400] on div at bounding box center [717, 400] width 1435 height 800
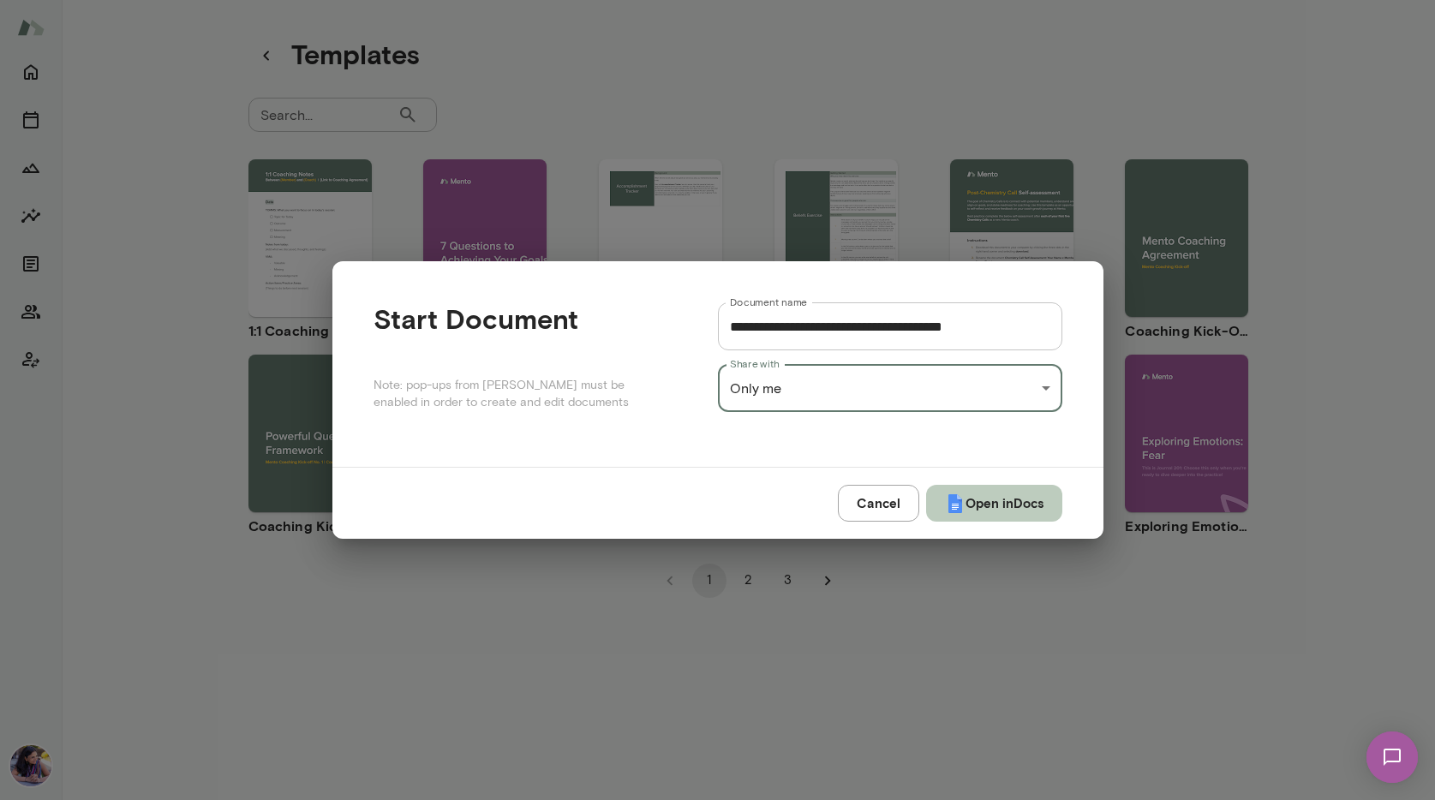
click at [988, 507] on button "Open in Docs" at bounding box center [994, 503] width 136 height 36
